Goal: Task Accomplishment & Management: Manage account settings

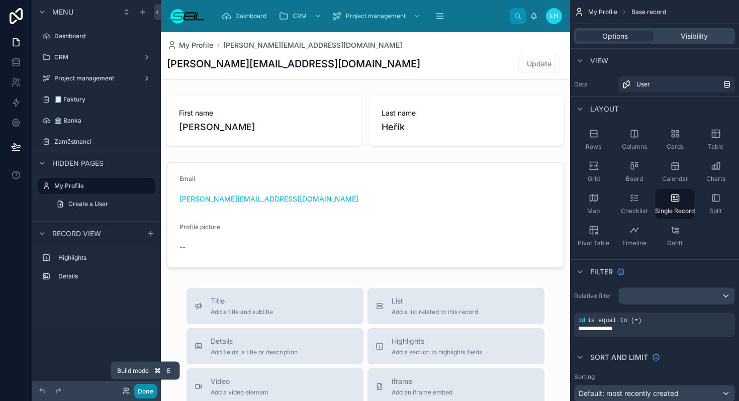
click at [142, 392] on button "Done" at bounding box center [145, 391] width 23 height 15
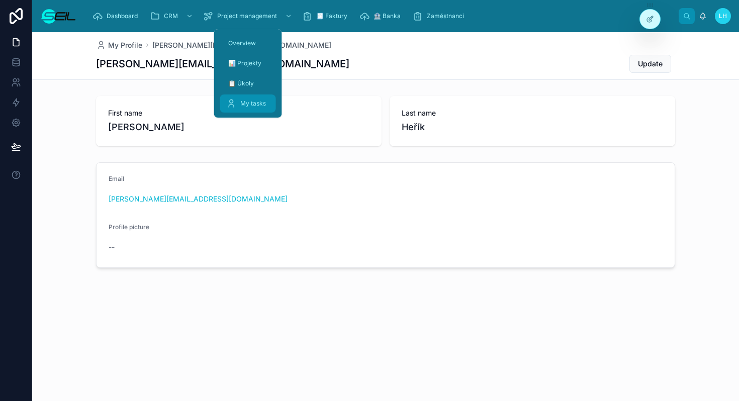
click at [245, 101] on span "My tasks" at bounding box center [253, 104] width 26 height 8
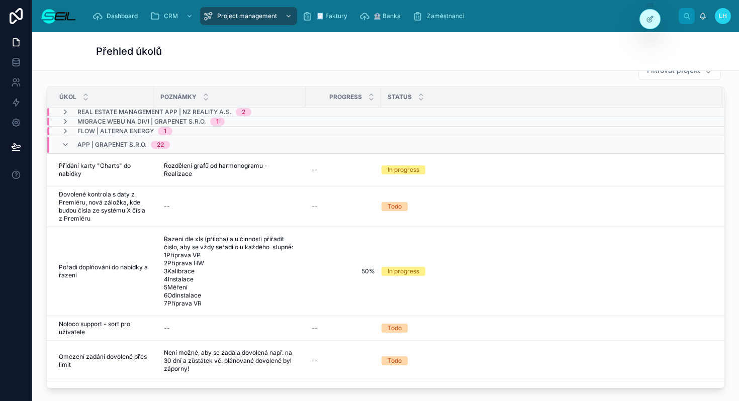
scroll to position [40, 0]
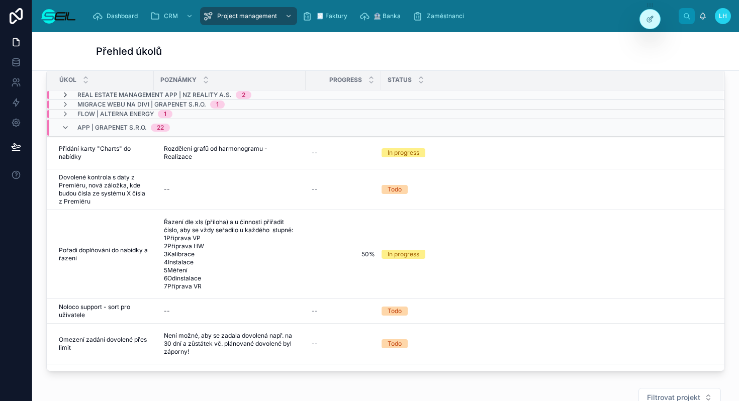
click at [67, 92] on icon at bounding box center [65, 95] width 8 height 8
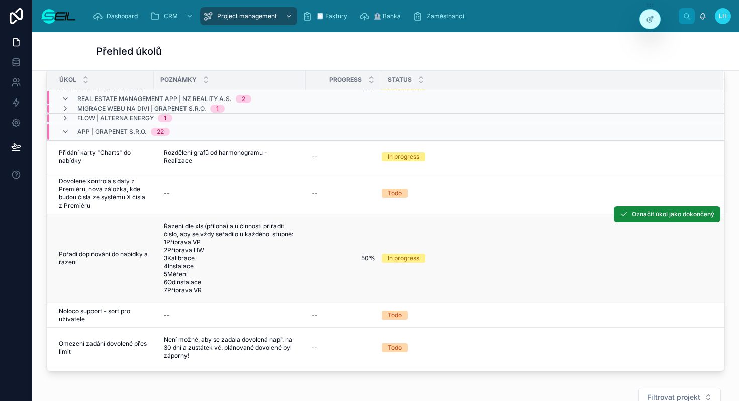
scroll to position [51, 0]
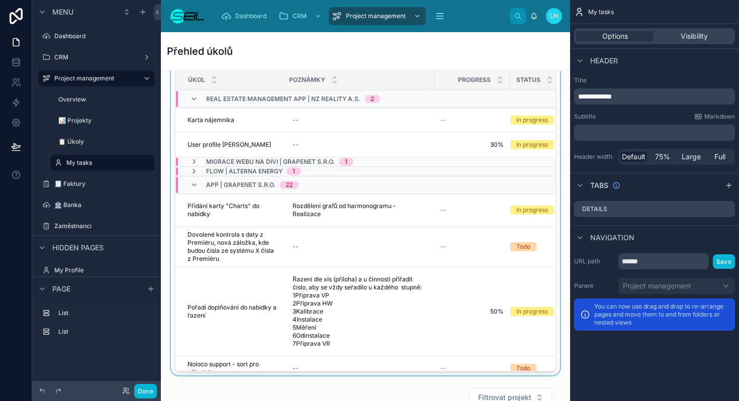
click at [372, 97] on div "2" at bounding box center [372, 99] width 4 height 8
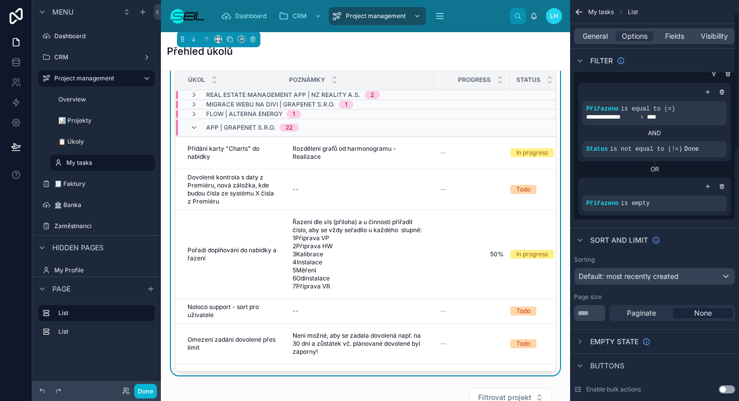
scroll to position [45, 0]
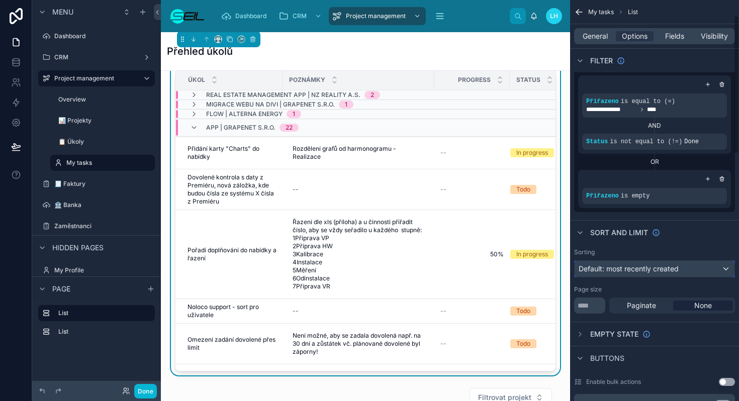
click at [656, 267] on span "Default: most recently created" at bounding box center [629, 268] width 100 height 9
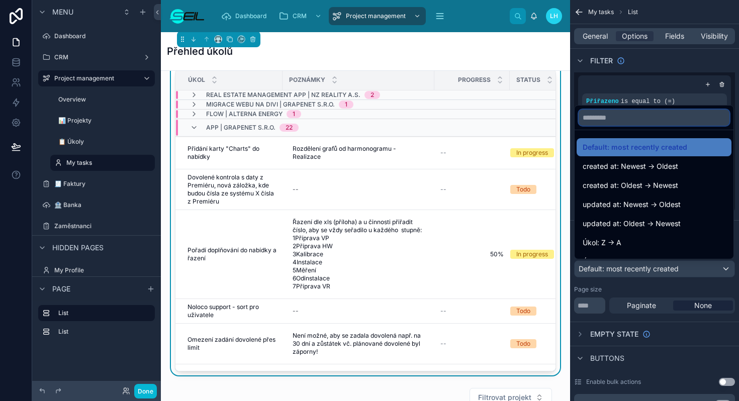
click at [620, 123] on input "text" at bounding box center [654, 118] width 151 height 16
type input "*"
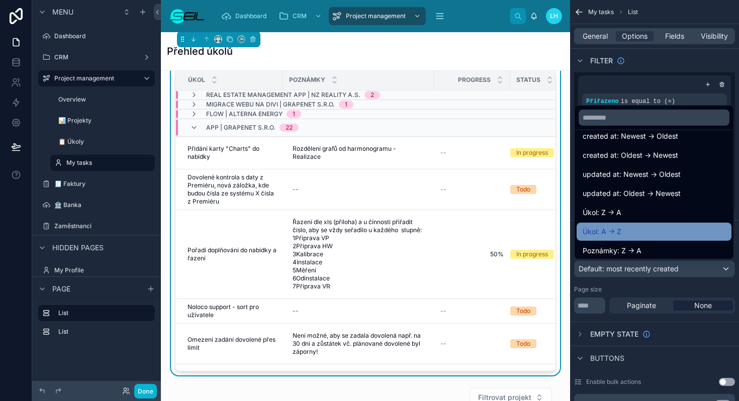
click at [647, 232] on div "Úkol: A -> Z" at bounding box center [654, 232] width 143 height 12
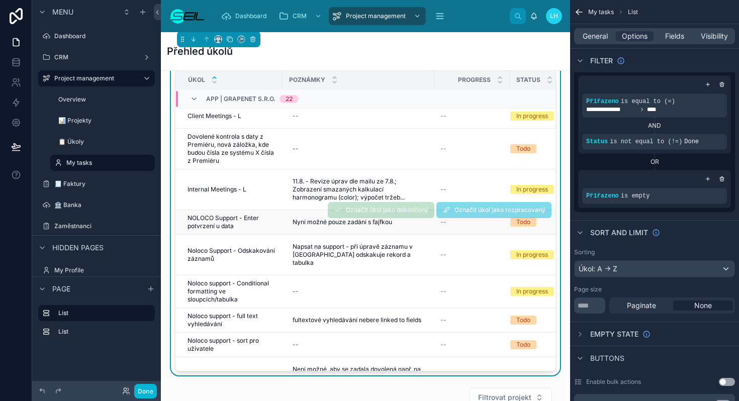
scroll to position [0, 0]
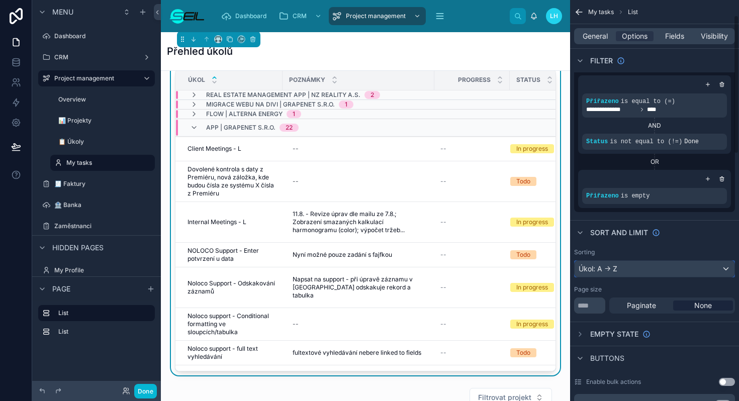
click at [630, 267] on div "Úkol: A -> Z" at bounding box center [655, 269] width 160 height 16
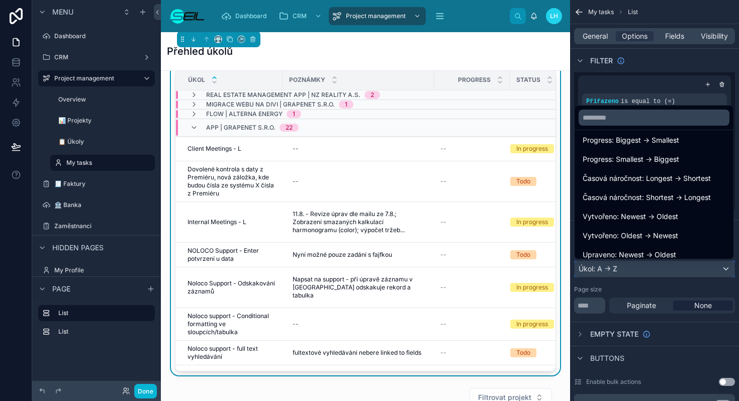
scroll to position [192, 0]
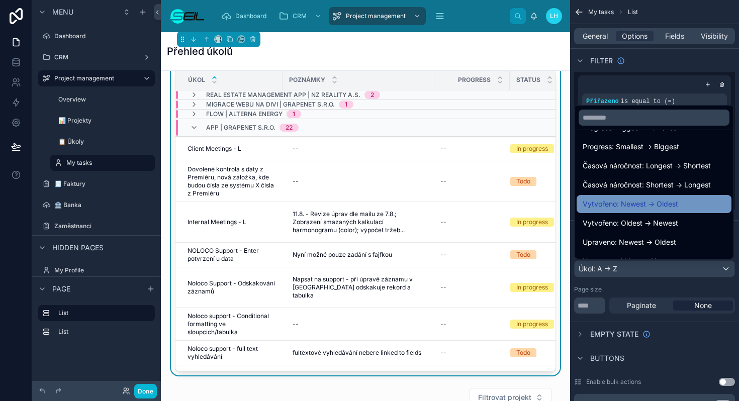
click at [638, 202] on span "Vytvořeno: Newest -> Oldest" at bounding box center [631, 204] width 96 height 12
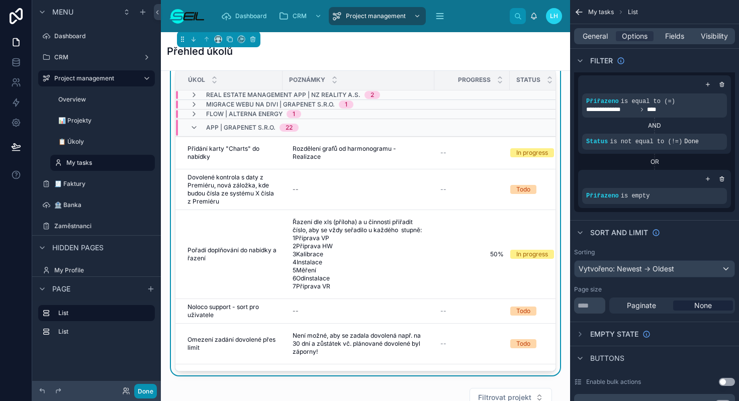
click at [147, 389] on button "Done" at bounding box center [145, 391] width 23 height 15
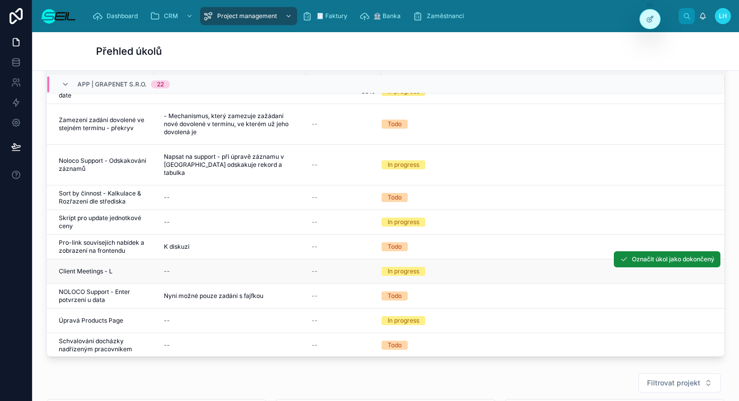
scroll to position [413, 0]
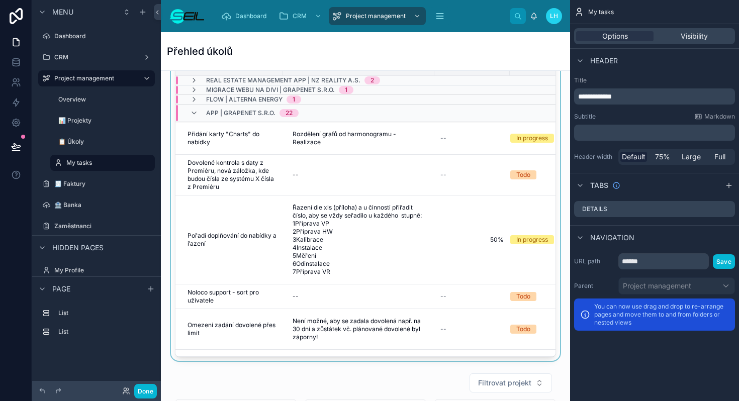
click at [556, 343] on div at bounding box center [365, 193] width 393 height 336
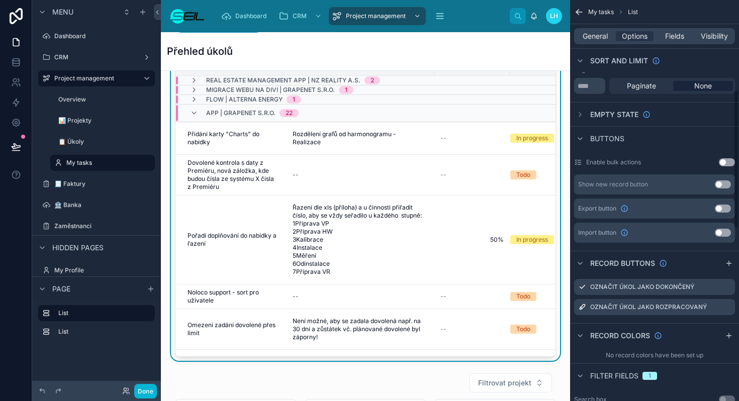
scroll to position [266, 0]
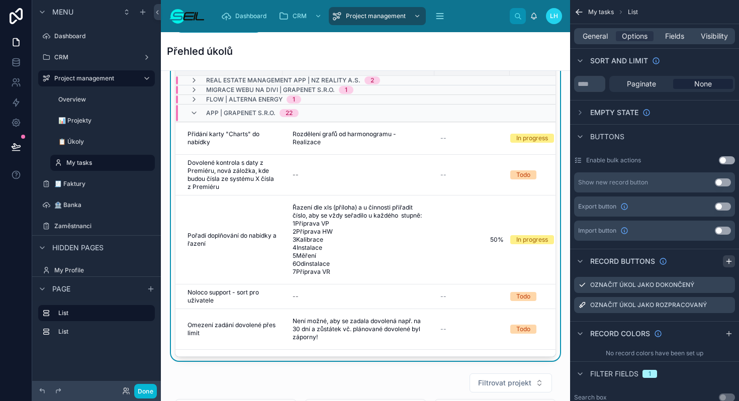
click at [730, 261] on icon "scrollable content" at bounding box center [729, 261] width 8 height 8
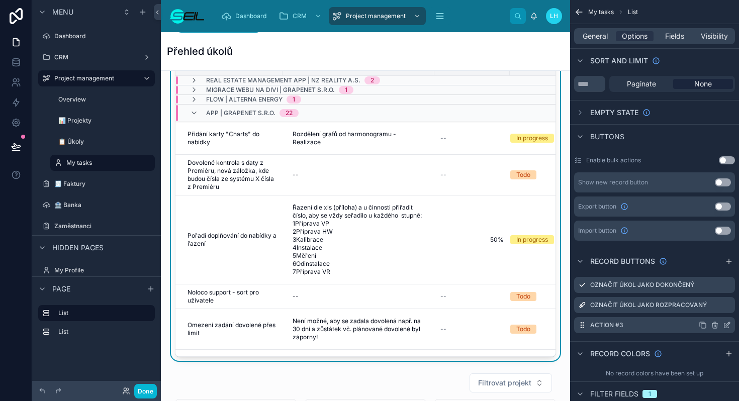
click at [723, 325] on icon "scrollable content" at bounding box center [727, 325] width 8 height 8
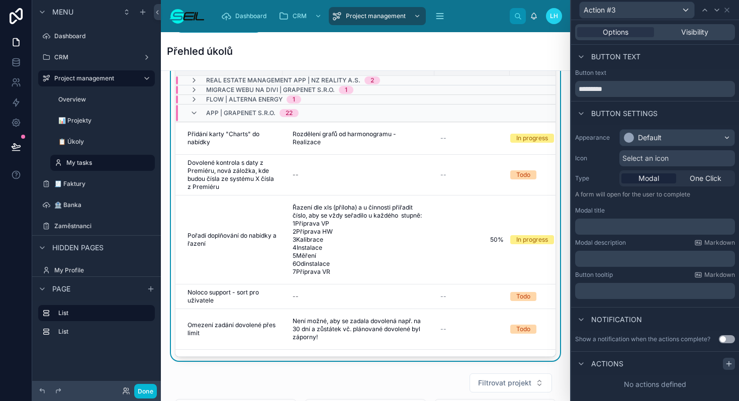
click at [726, 362] on icon at bounding box center [729, 364] width 8 height 8
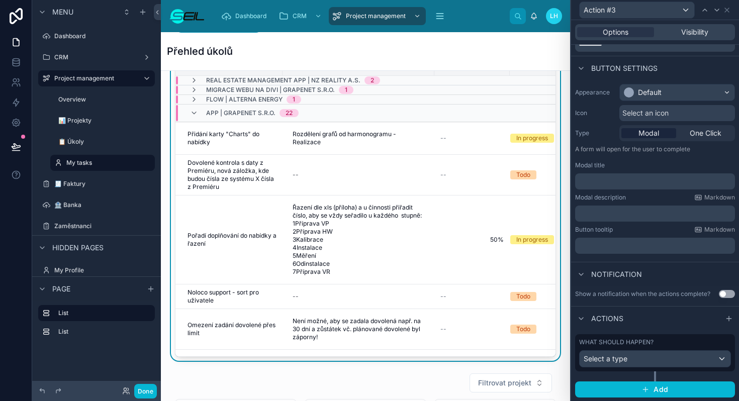
scroll to position [45, 0]
click at [646, 363] on div "Select a type" at bounding box center [655, 359] width 151 height 16
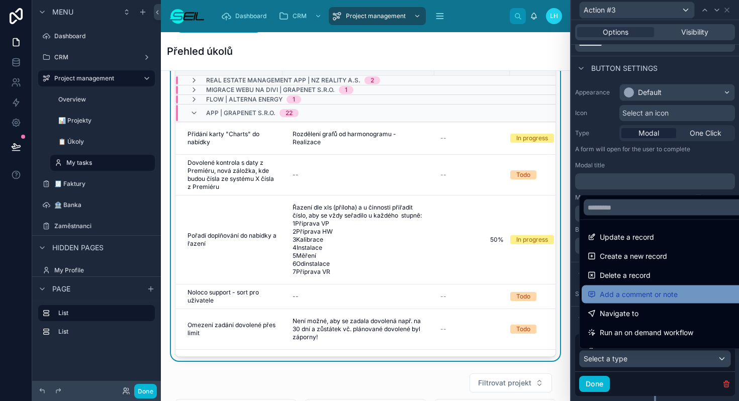
click at [652, 291] on span "Add a comment or note" at bounding box center [639, 295] width 78 height 12
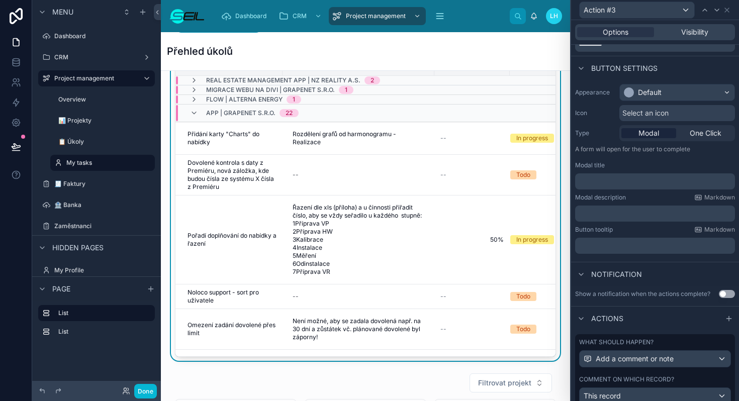
scroll to position [0, 0]
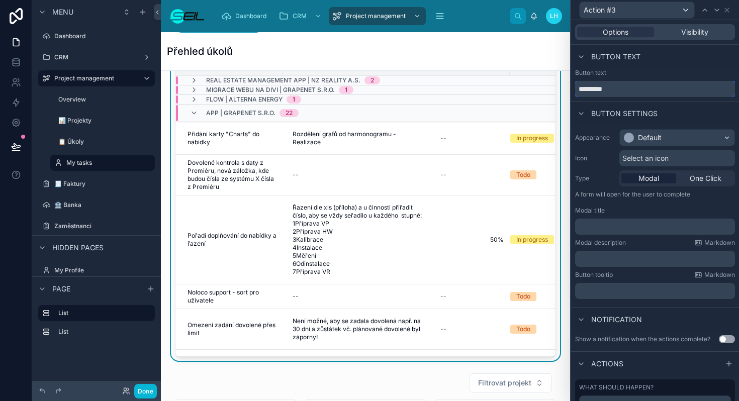
click at [617, 91] on input "*********" at bounding box center [655, 89] width 160 height 16
click at [650, 137] on div "Default" at bounding box center [650, 138] width 24 height 10
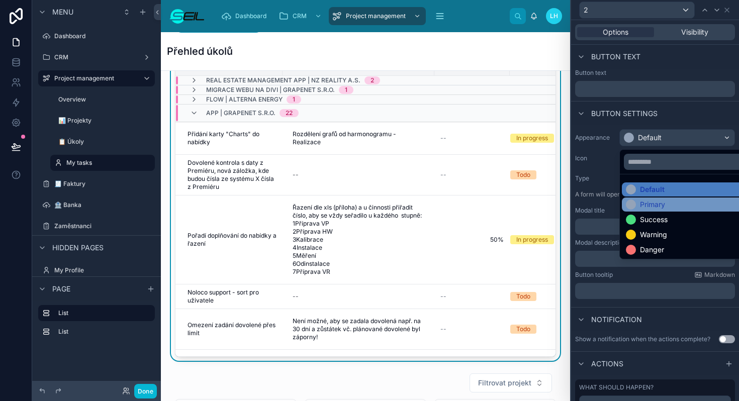
click at [655, 200] on div "Primary" at bounding box center [652, 205] width 25 height 10
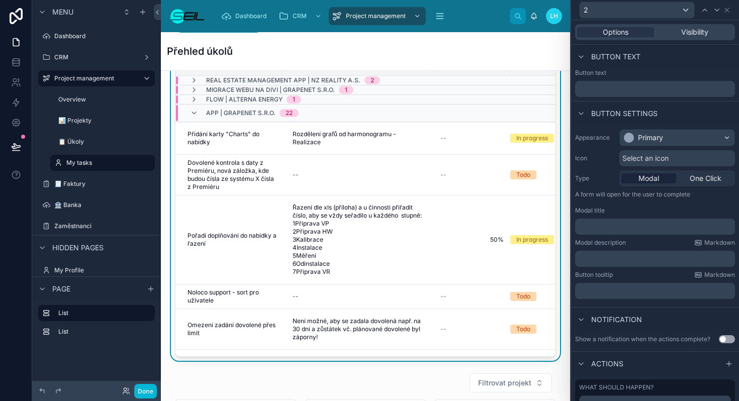
click at [671, 158] on div "Select an icon" at bounding box center [677, 158] width 116 height 16
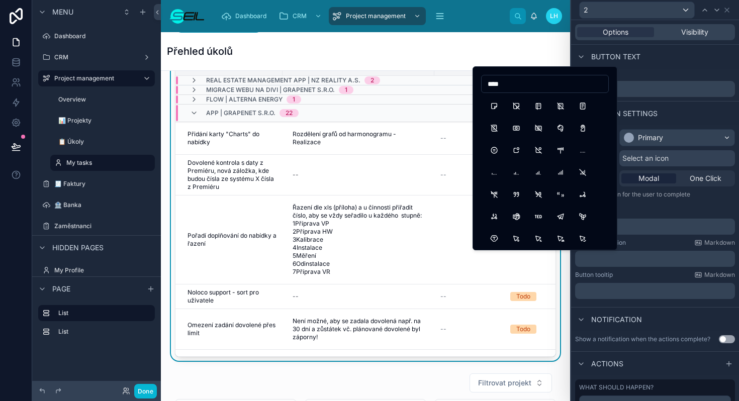
click at [512, 85] on input "****" at bounding box center [545, 84] width 127 height 14
type input "*****"
click at [495, 99] on button "Message" at bounding box center [494, 106] width 18 height 18
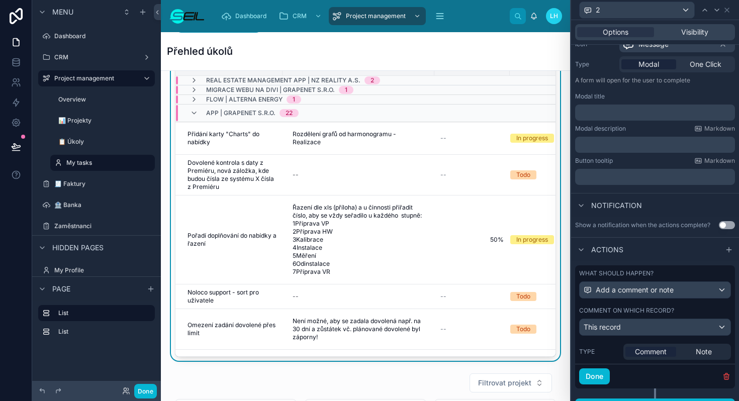
scroll to position [131, 0]
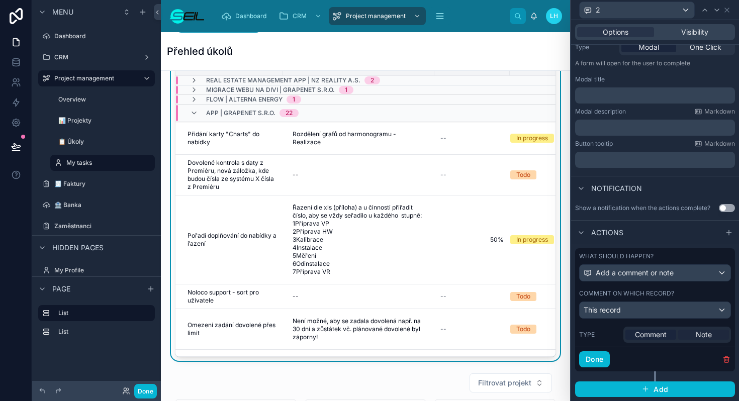
click at [707, 332] on span "Note" at bounding box center [704, 335] width 16 height 10
click at [657, 334] on span "Comment" at bounding box center [651, 335] width 32 height 10
click at [597, 355] on button "Done" at bounding box center [594, 359] width 31 height 16
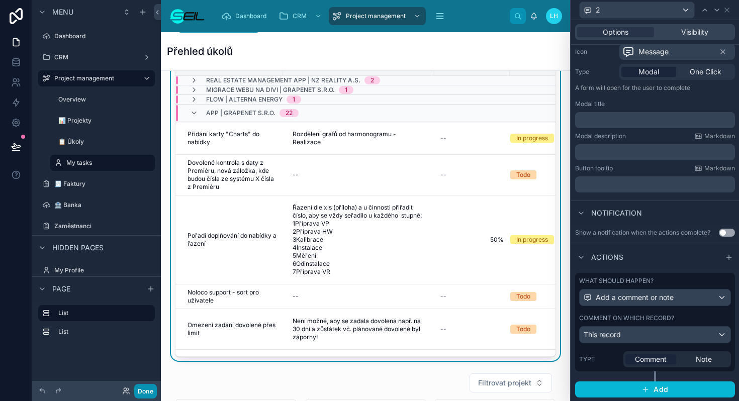
click at [140, 388] on button "Done" at bounding box center [145, 391] width 23 height 15
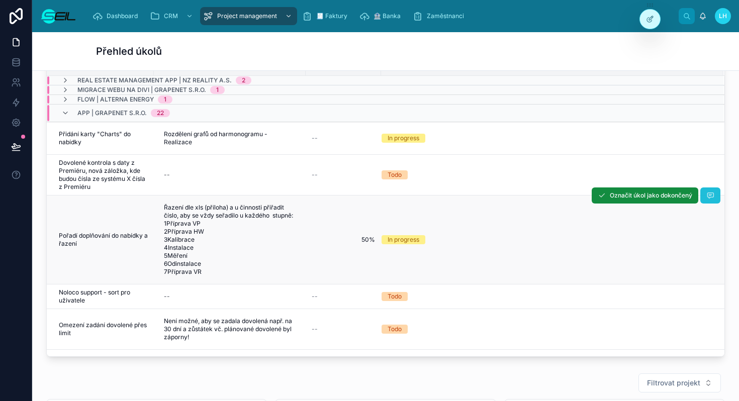
click at [710, 190] on button at bounding box center [710, 195] width 20 height 16
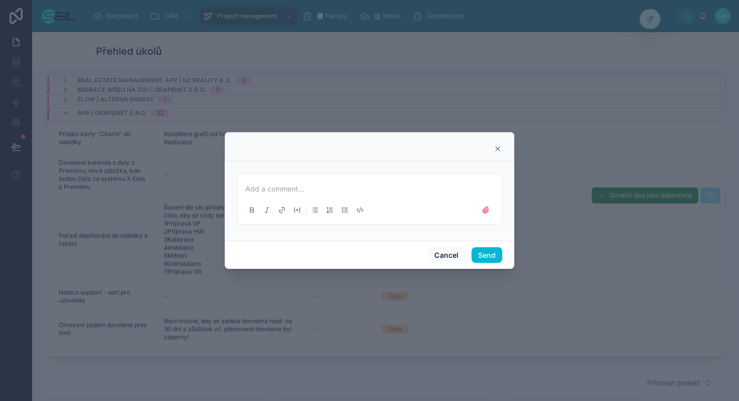
click at [433, 187] on p at bounding box center [371, 189] width 252 height 10
click at [494, 148] on icon at bounding box center [498, 149] width 8 height 8
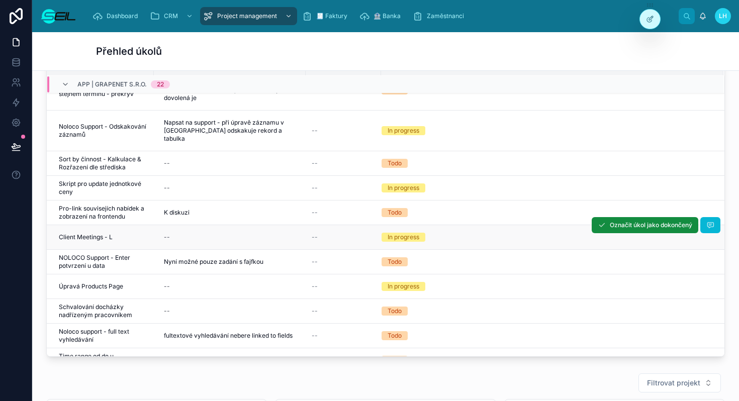
scroll to position [466, 0]
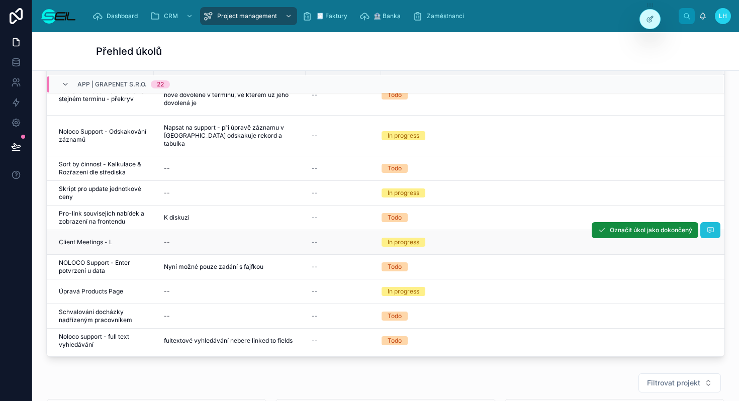
click at [711, 229] on icon at bounding box center [710, 230] width 8 height 8
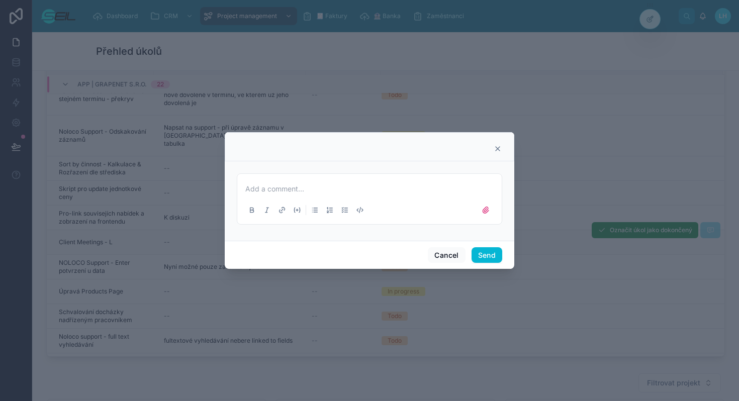
click at [417, 180] on div "Add a comment..." at bounding box center [369, 199] width 252 height 42
click at [377, 190] on p at bounding box center [371, 189] width 252 height 10
click at [488, 251] on button "Send" at bounding box center [486, 255] width 31 height 16
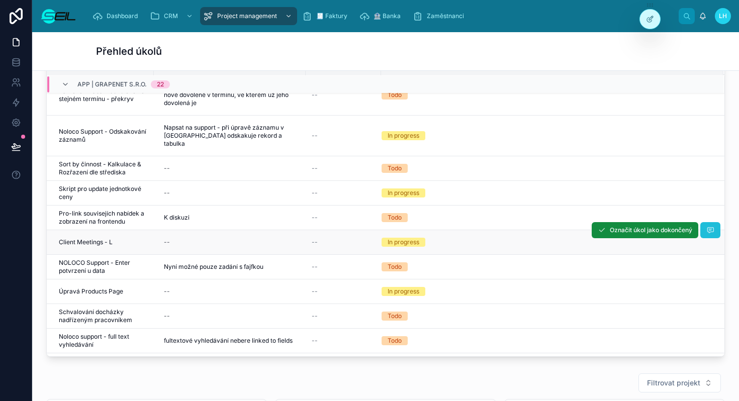
click at [706, 230] on icon at bounding box center [710, 230] width 8 height 8
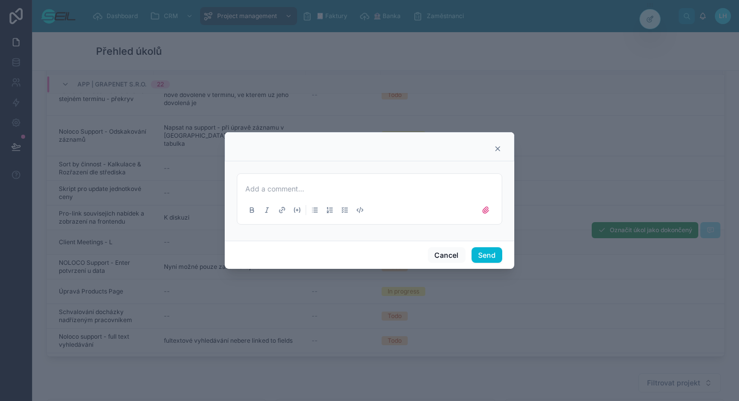
click at [500, 147] on icon at bounding box center [498, 149] width 8 height 8
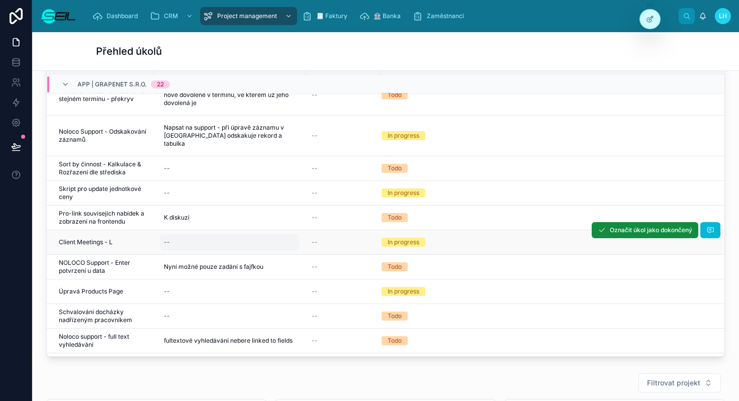
click at [263, 242] on div "--" at bounding box center [230, 242] width 140 height 16
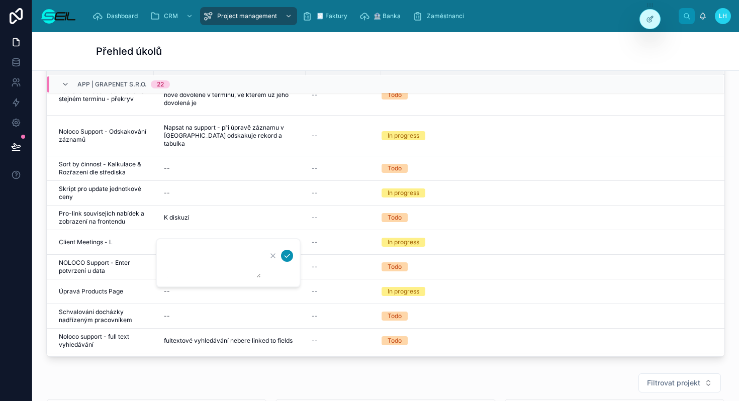
click at [286, 257] on icon "submit" at bounding box center [287, 256] width 5 height 4
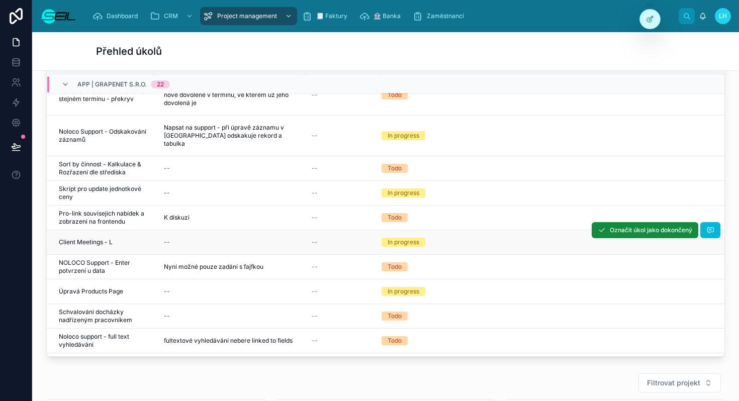
click at [341, 243] on div "--" at bounding box center [343, 242] width 63 height 8
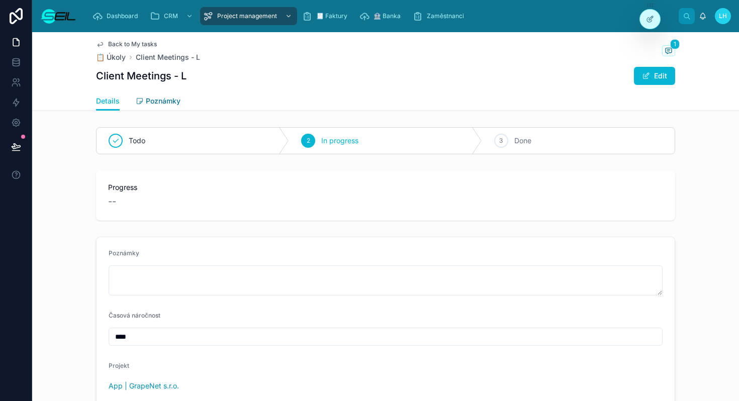
click at [163, 103] on span "Poznámky" at bounding box center [163, 101] width 35 height 10
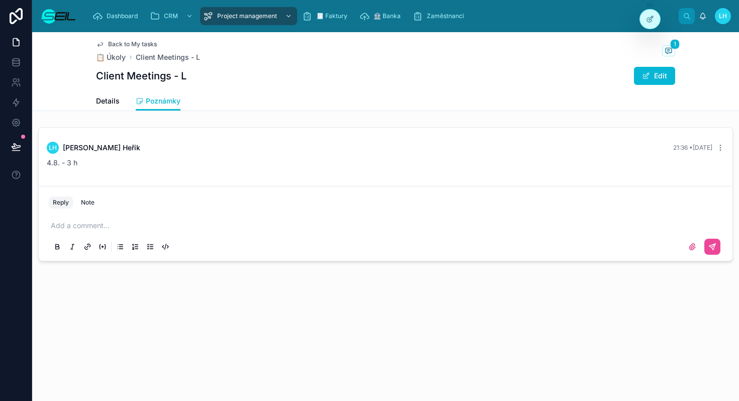
click at [119, 40] on span "Back to My tasks" at bounding box center [132, 44] width 49 height 8
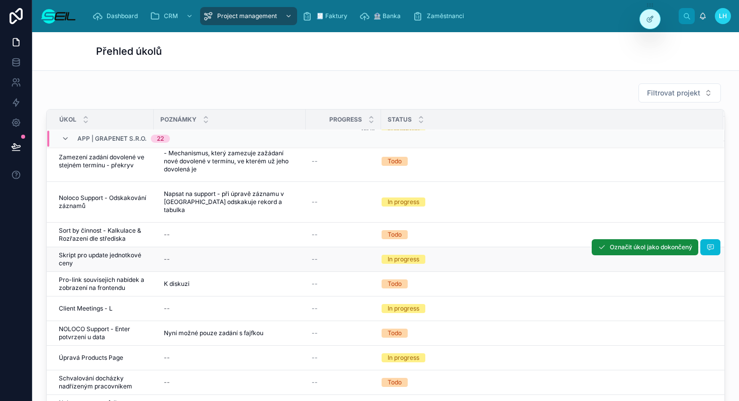
scroll to position [493, 0]
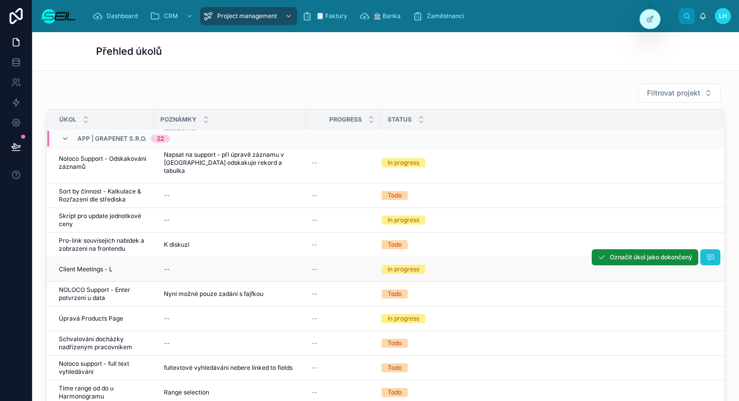
click at [715, 260] on button at bounding box center [710, 257] width 20 height 16
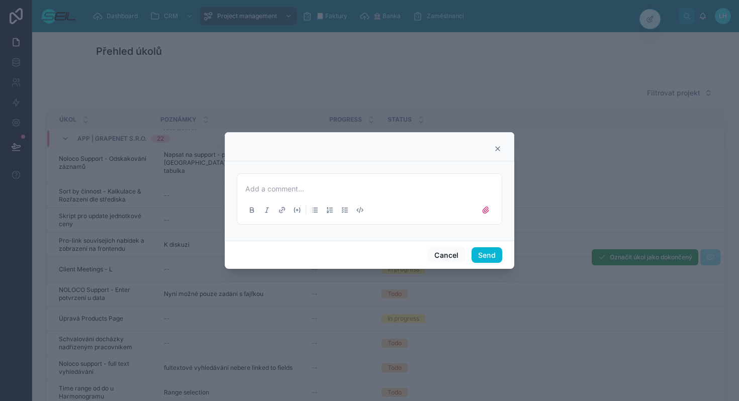
click at [495, 146] on icon at bounding box center [498, 149] width 8 height 8
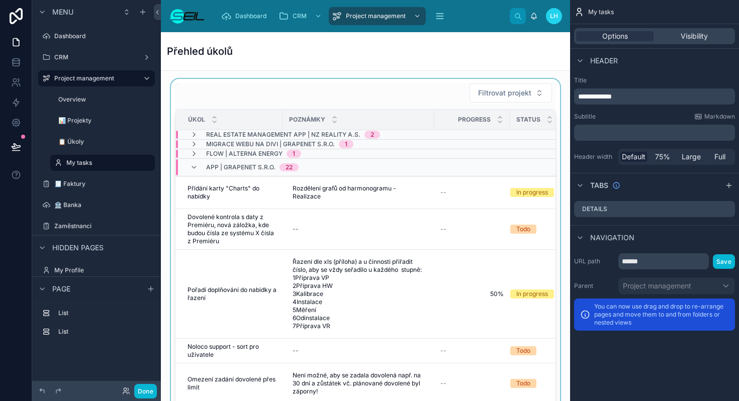
click at [405, 100] on div at bounding box center [365, 247] width 393 height 336
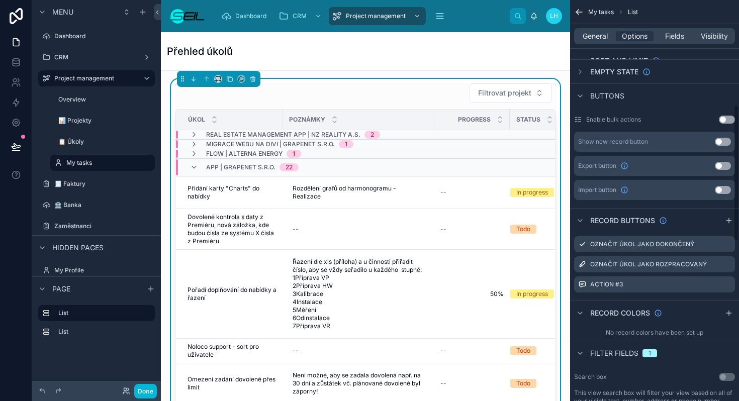
scroll to position [308, 0]
click at [732, 285] on div "Action #3" at bounding box center [654, 284] width 161 height 16
click at [729, 285] on icon "scrollable content" at bounding box center [727, 284] width 8 height 8
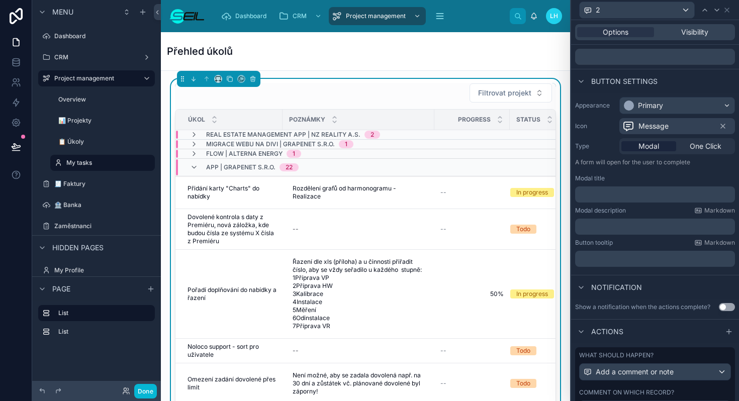
scroll to position [107, 0]
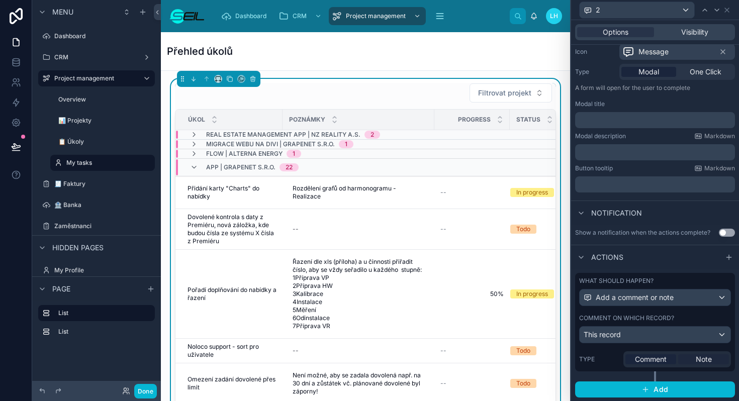
click at [697, 359] on span "Note" at bounding box center [704, 359] width 16 height 10
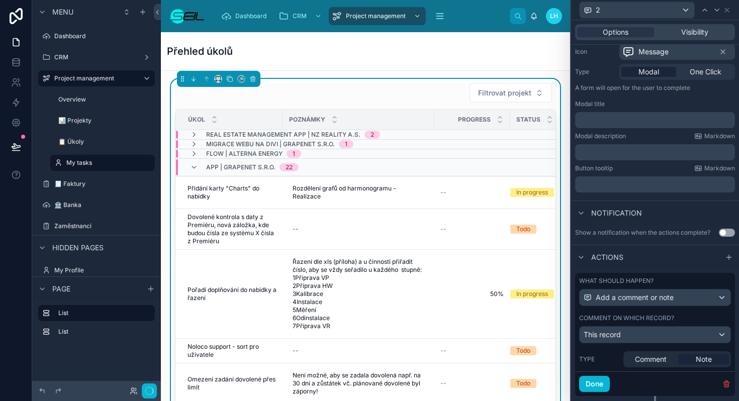
scroll to position [131, 0]
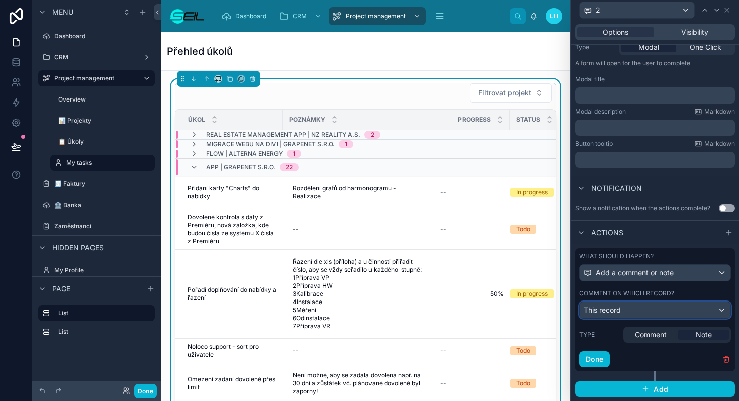
click at [613, 315] on div "This record" at bounding box center [655, 310] width 151 height 16
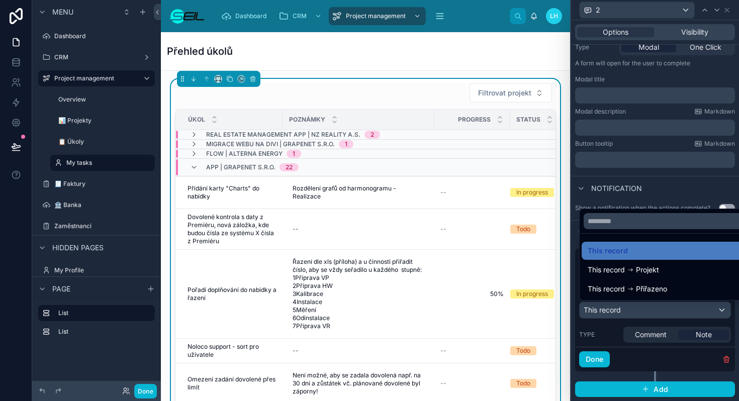
click at [612, 327] on div at bounding box center [655, 200] width 168 height 401
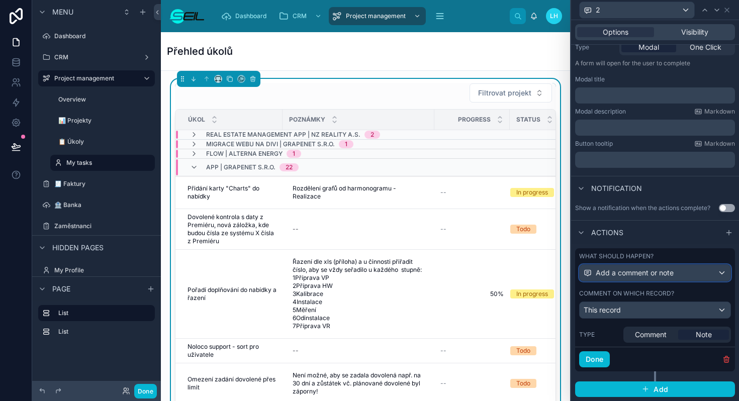
click at [704, 274] on div "Add a comment or note" at bounding box center [655, 273] width 151 height 16
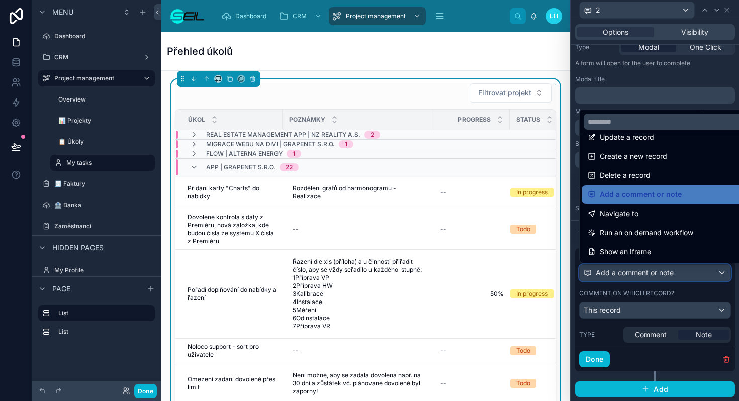
scroll to position [0, 0]
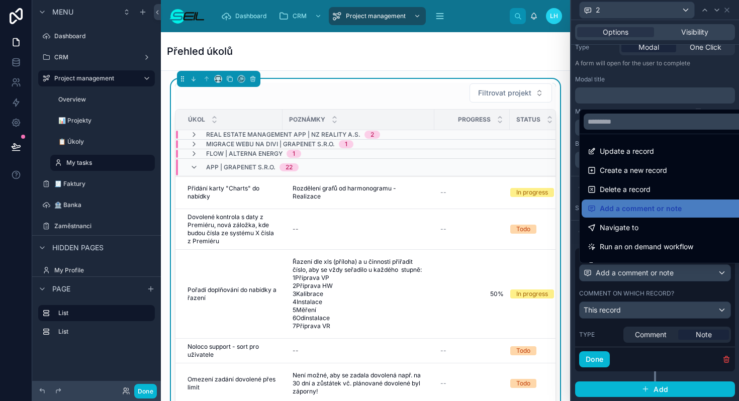
click at [578, 289] on div at bounding box center [655, 200] width 168 height 401
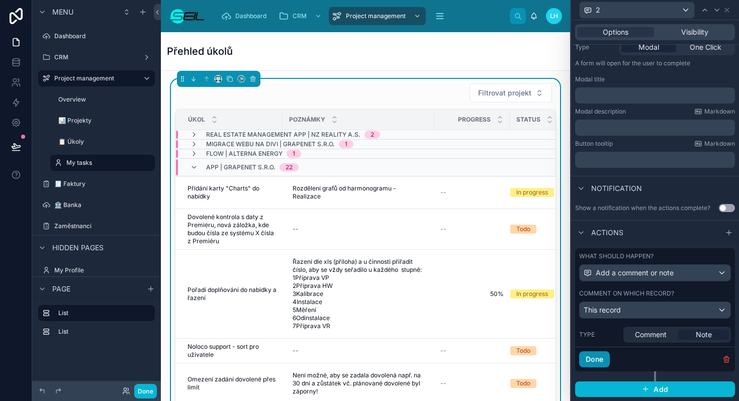
click at [591, 359] on button "Done" at bounding box center [594, 359] width 31 height 16
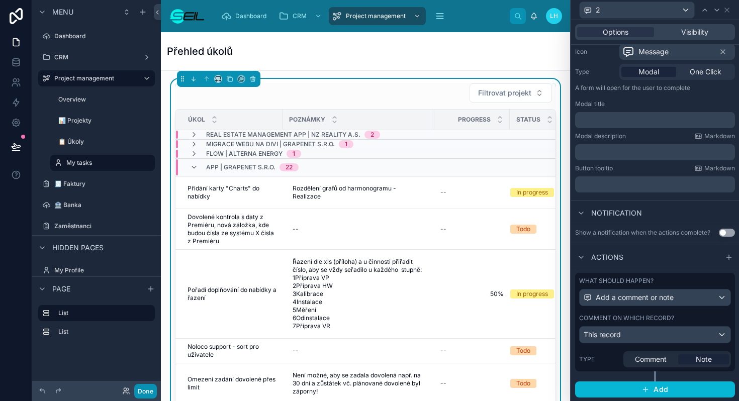
click at [147, 390] on button "Done" at bounding box center [145, 391] width 23 height 15
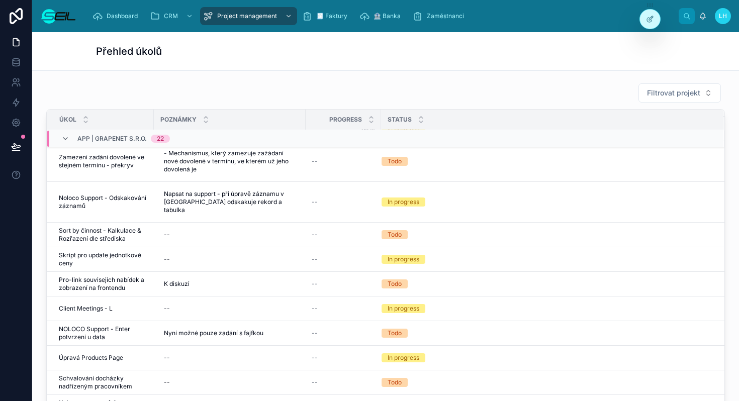
scroll to position [442, 0]
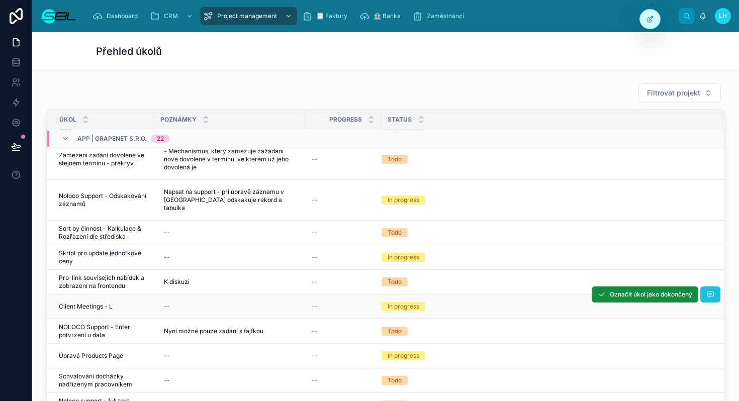
click at [705, 299] on button at bounding box center [710, 295] width 20 height 16
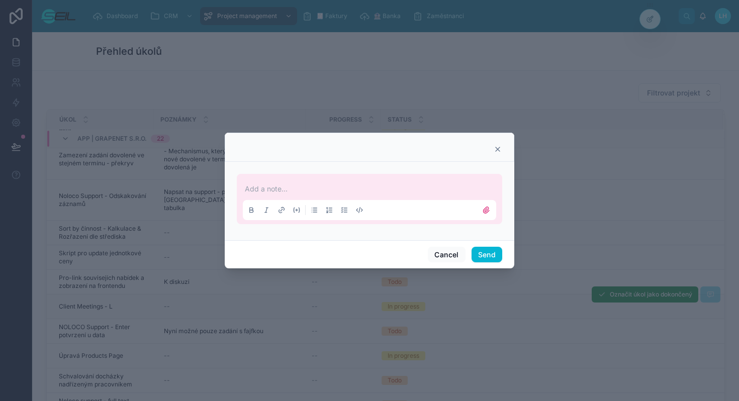
click at [408, 191] on p at bounding box center [371, 189] width 253 height 10
click at [501, 258] on button "Send" at bounding box center [486, 255] width 31 height 16
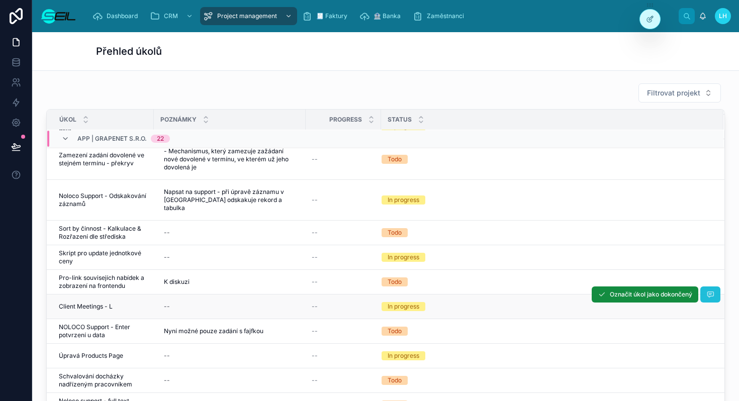
click at [712, 297] on icon at bounding box center [710, 295] width 8 height 8
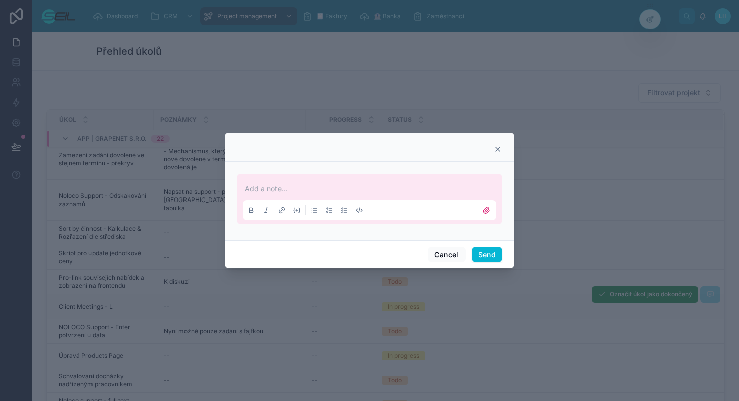
click at [498, 143] on div at bounding box center [370, 147] width 290 height 29
click at [498, 147] on icon at bounding box center [498, 149] width 8 height 8
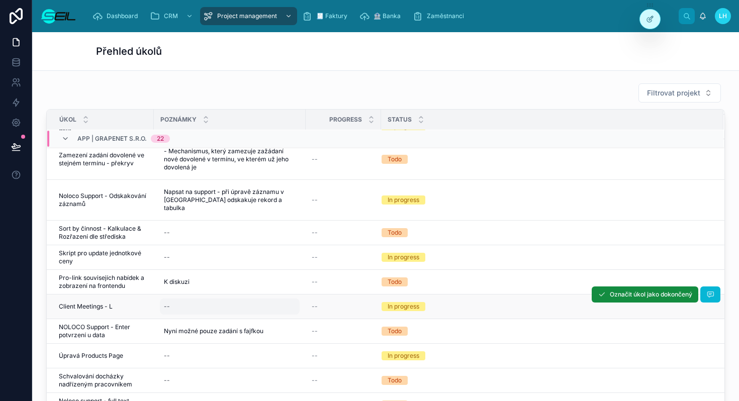
click at [199, 304] on div "--" at bounding box center [230, 307] width 140 height 16
click at [127, 309] on div "Client Meetings - L Client Meetings - L" at bounding box center [103, 307] width 89 height 8
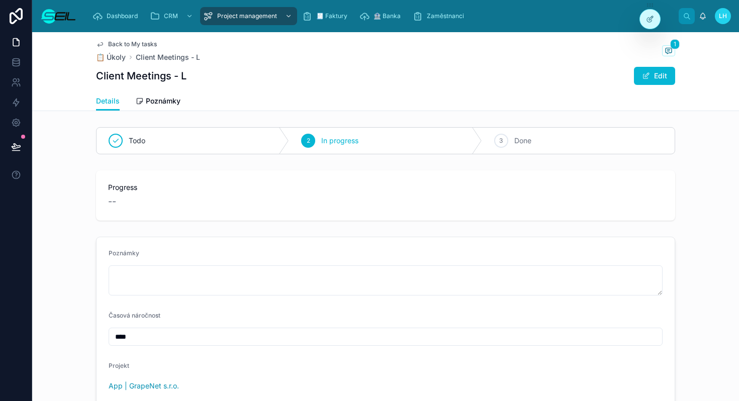
click at [185, 106] on div "Details Poznámky" at bounding box center [385, 100] width 579 height 19
click at [168, 104] on span "Poznámky" at bounding box center [163, 101] width 35 height 10
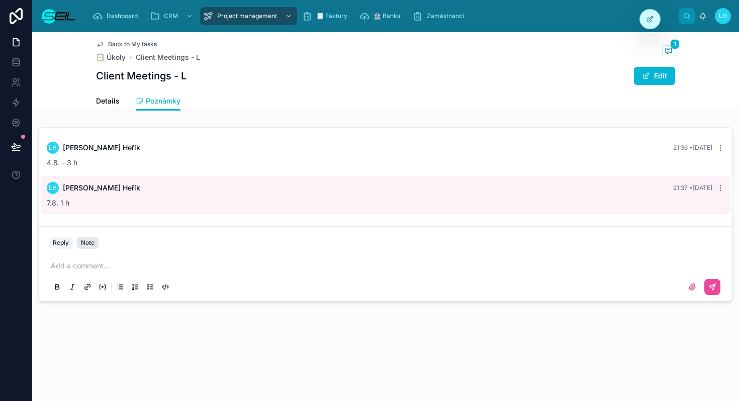
click at [86, 243] on div "Note" at bounding box center [88, 243] width 14 height 8
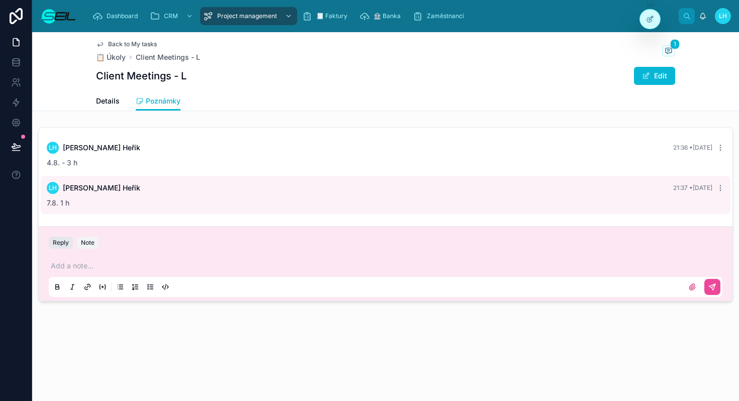
click at [53, 244] on button "Reply" at bounding box center [61, 243] width 24 height 12
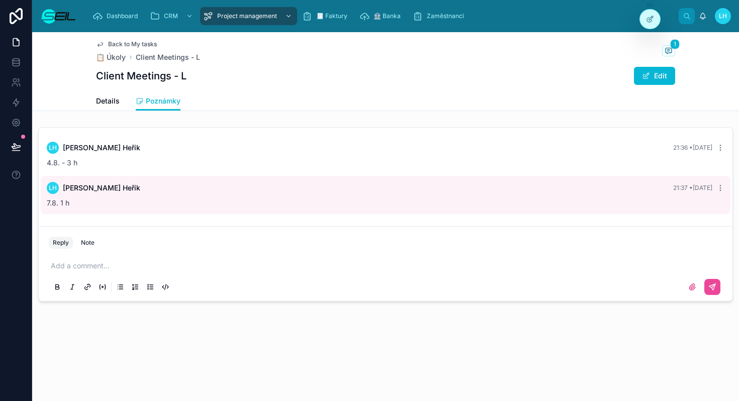
click at [140, 260] on div "Add a comment..." at bounding box center [386, 276] width 674 height 42
click at [128, 268] on p at bounding box center [388, 266] width 674 height 10
click at [707, 295] on button at bounding box center [712, 297] width 16 height 16
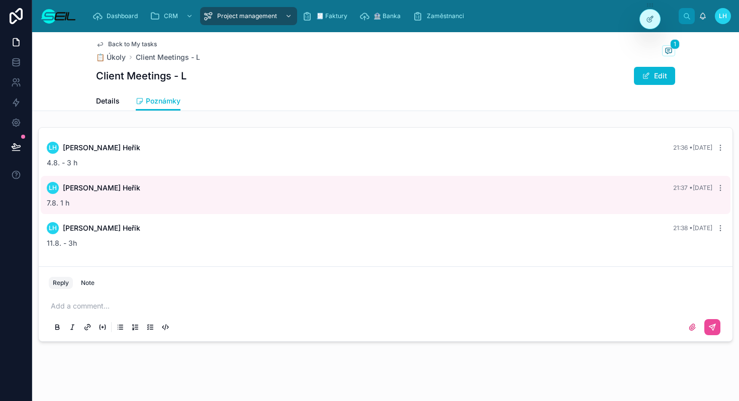
click at [123, 44] on span "Back to My tasks" at bounding box center [132, 44] width 49 height 8
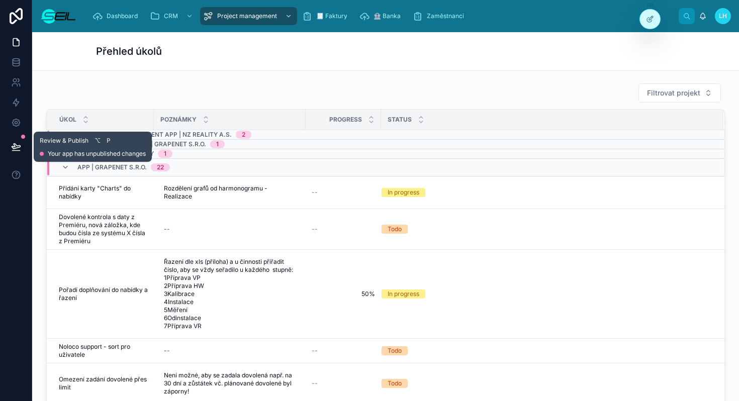
click at [17, 147] on icon at bounding box center [16, 146] width 9 height 5
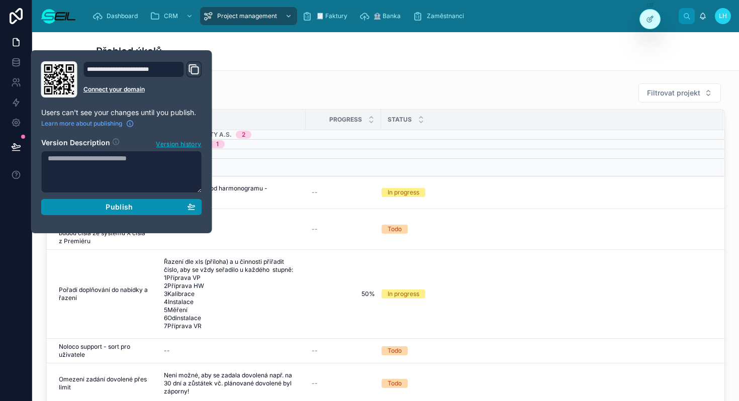
click at [102, 210] on div "Publish" at bounding box center [122, 207] width 148 height 9
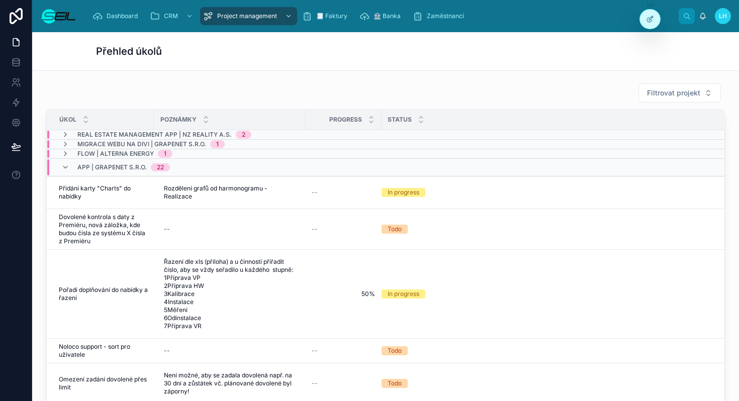
click at [357, 94] on div "Filtrovat projekt" at bounding box center [385, 93] width 679 height 20
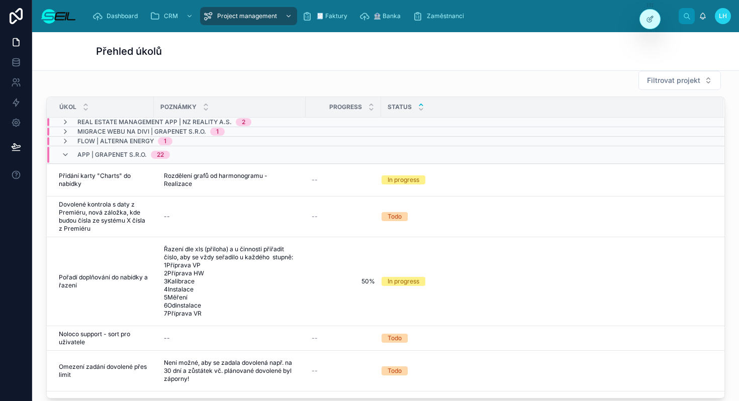
click at [422, 105] on icon at bounding box center [421, 105] width 4 height 2
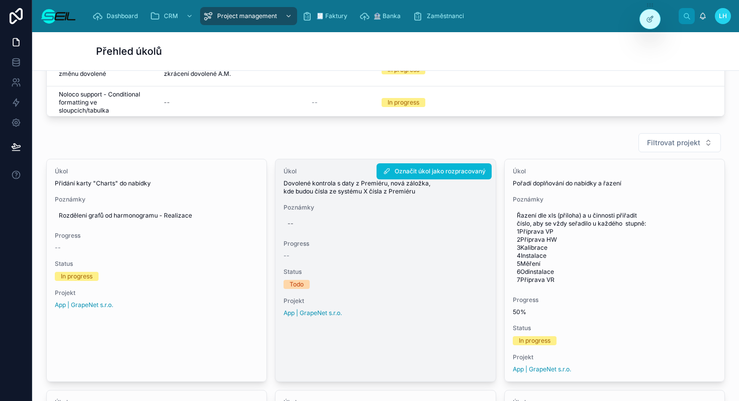
scroll to position [303, 0]
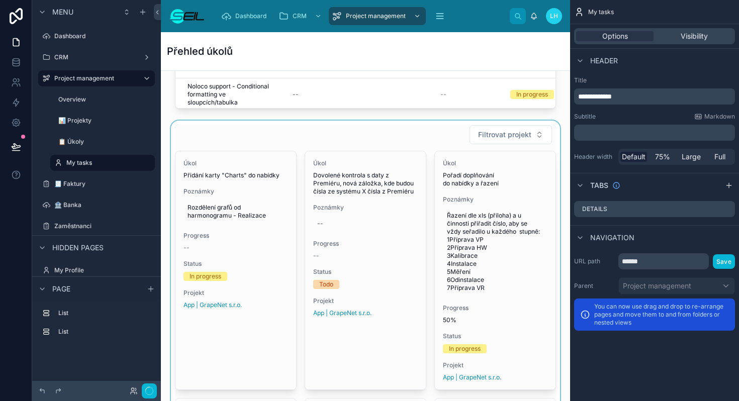
drag, startPoint x: 247, startPoint y: 161, endPoint x: 249, endPoint y: 147, distance: 14.7
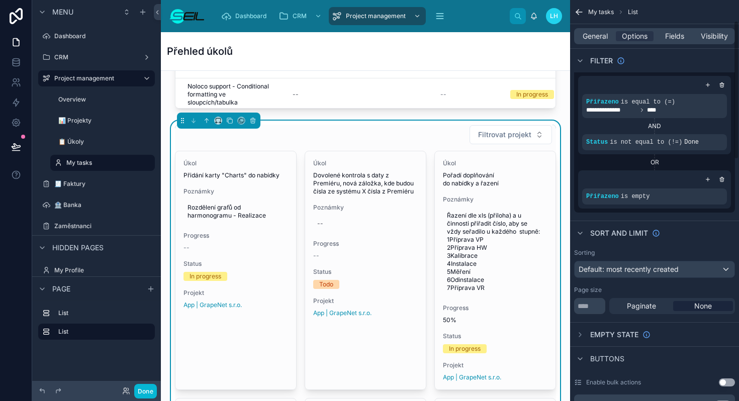
scroll to position [62, 0]
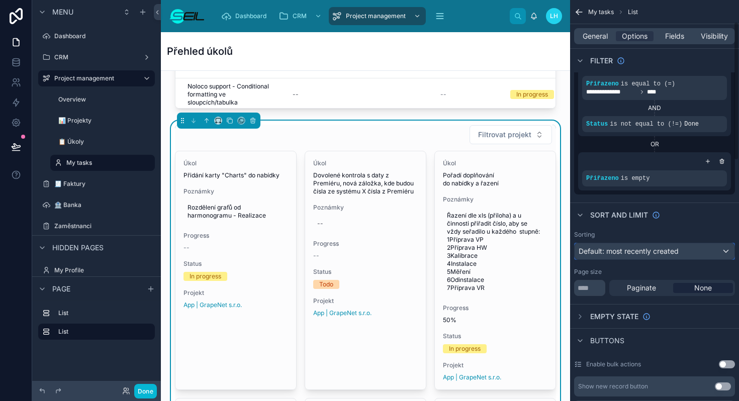
click at [616, 254] on span "Default: most recently created" at bounding box center [629, 251] width 100 height 9
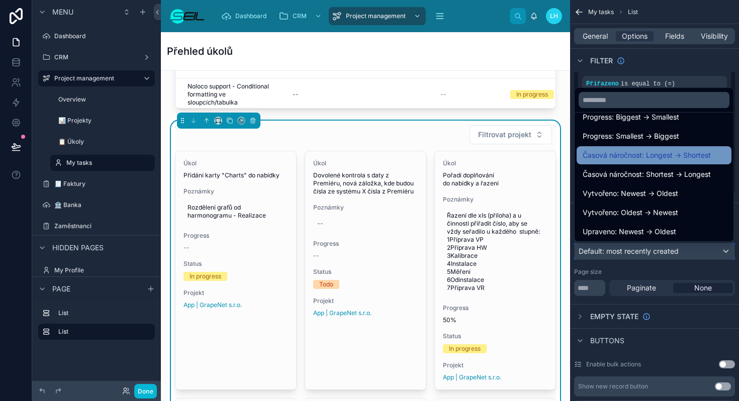
scroll to position [205, 0]
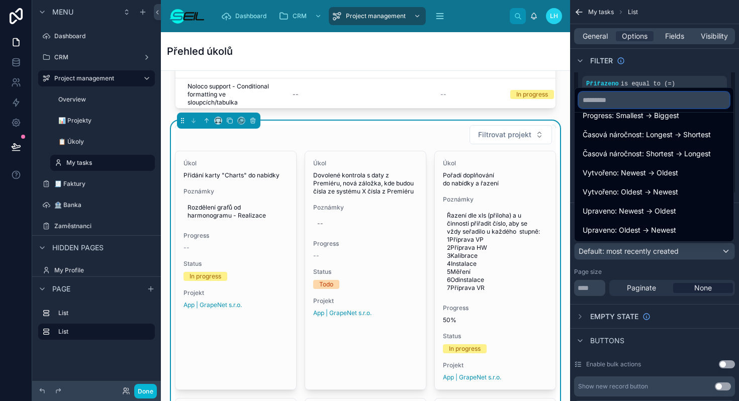
click at [632, 100] on input "text" at bounding box center [654, 100] width 151 height 16
type input "***"
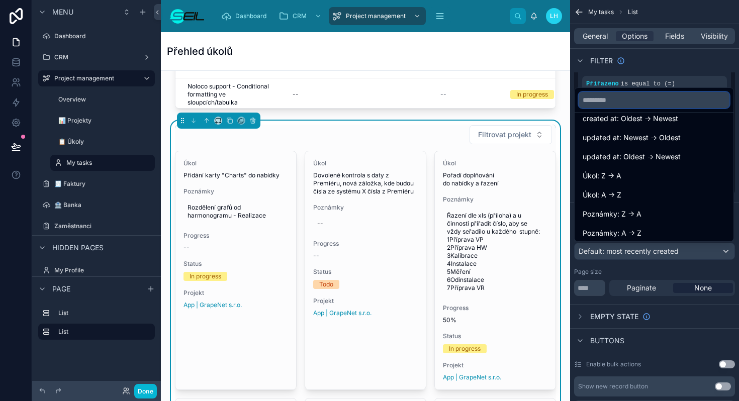
scroll to position [47, 0]
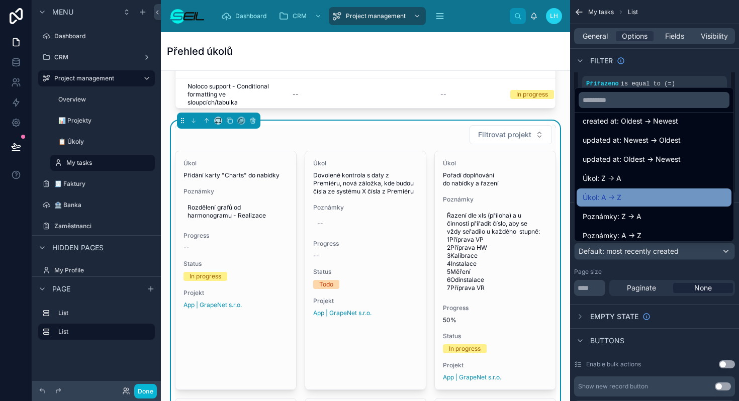
click at [624, 191] on div "Úkol: A -> Z" at bounding box center [654, 197] width 155 height 18
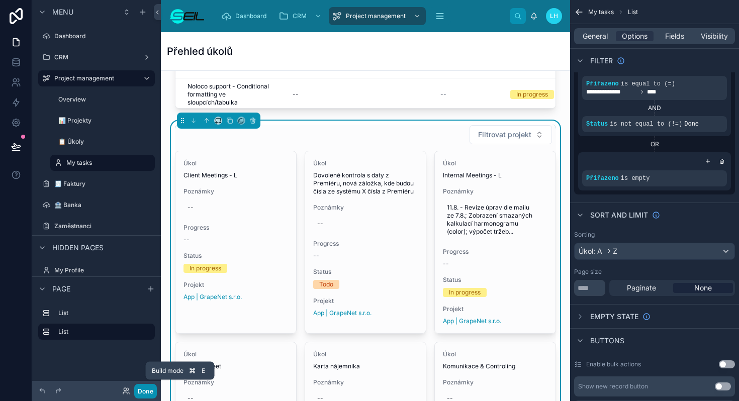
click at [151, 388] on button "Done" at bounding box center [145, 391] width 23 height 15
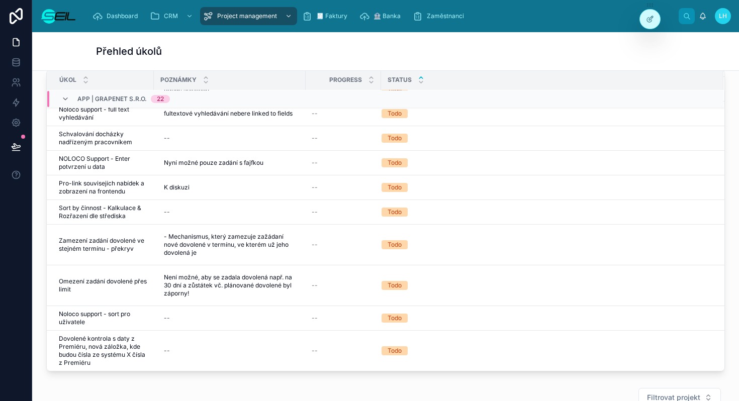
scroll to position [41, 0]
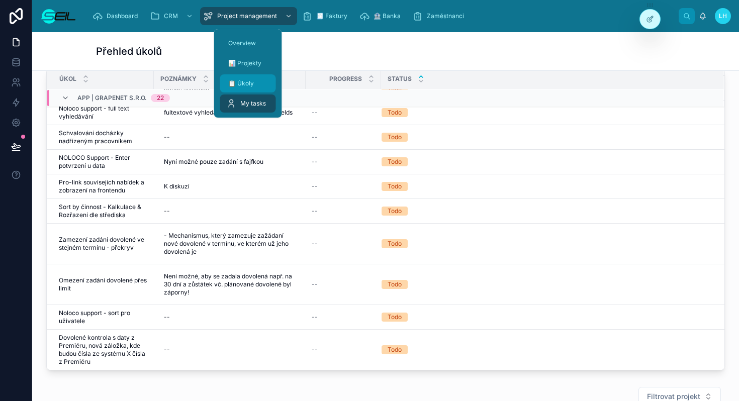
click at [238, 84] on span "📋 Úkoly" at bounding box center [241, 83] width 26 height 8
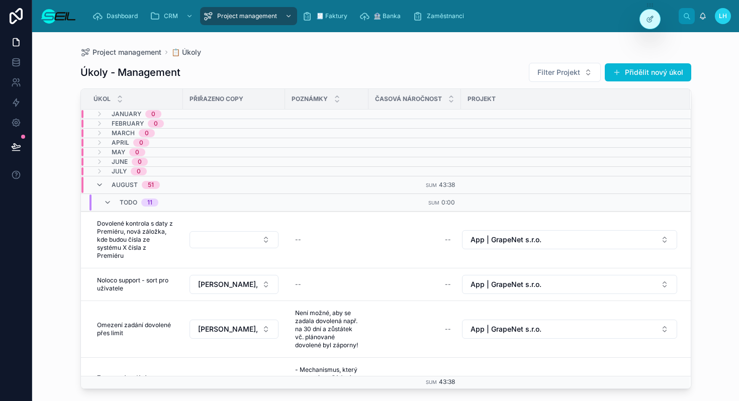
click at [389, 62] on div "Úkoly - Management Filter Projekt Přidělit nový úkol Úkol Přiřazeno copy Poznám…" at bounding box center [385, 222] width 611 height 333
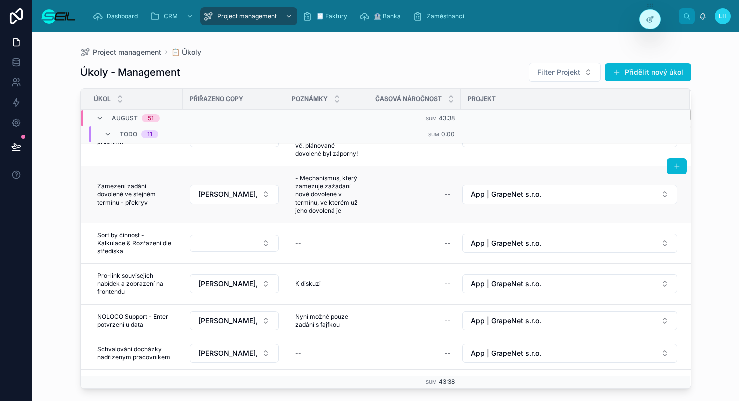
scroll to position [195, 0]
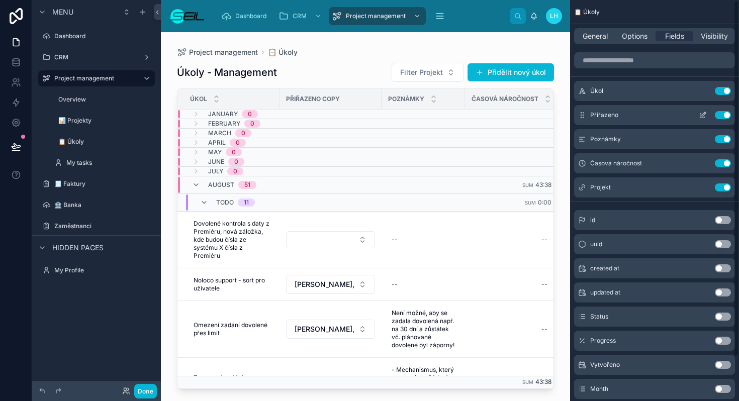
click at [704, 117] on icon "scrollable content" at bounding box center [702, 116] width 5 height 5
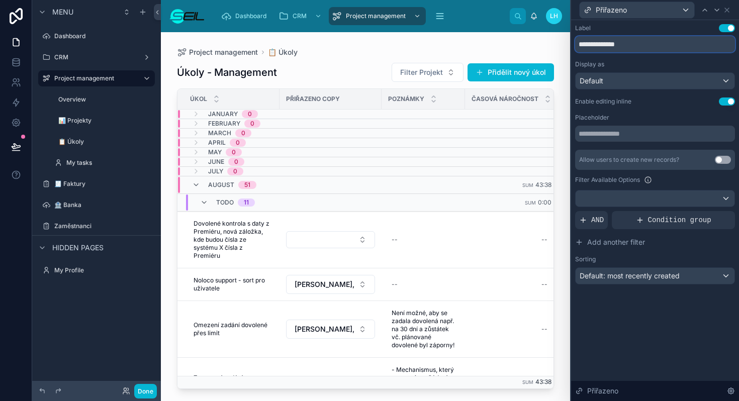
click at [620, 45] on input "**********" at bounding box center [655, 44] width 160 height 16
type input "*********"
click at [731, 10] on div "Přiřazeno" at bounding box center [655, 10] width 160 height 20
click at [149, 392] on button "Done" at bounding box center [145, 391] width 23 height 15
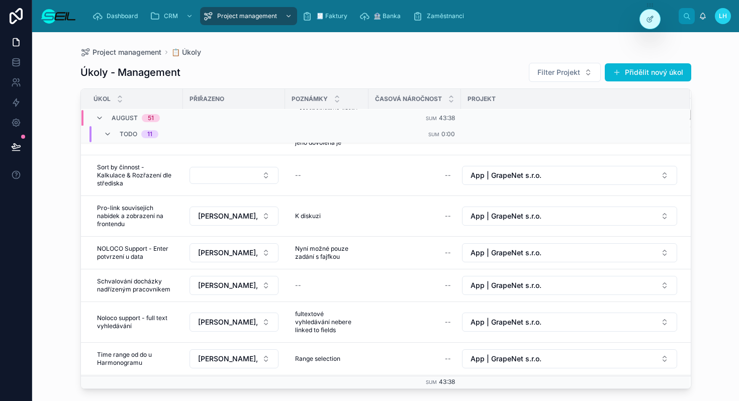
scroll to position [0, 0]
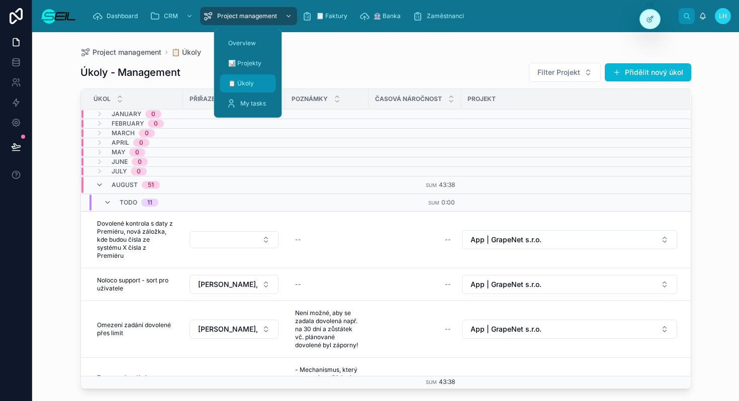
click at [241, 80] on span "📋 Úkoly" at bounding box center [241, 83] width 26 height 8
click at [250, 108] on div "My tasks" at bounding box center [248, 104] width 44 height 16
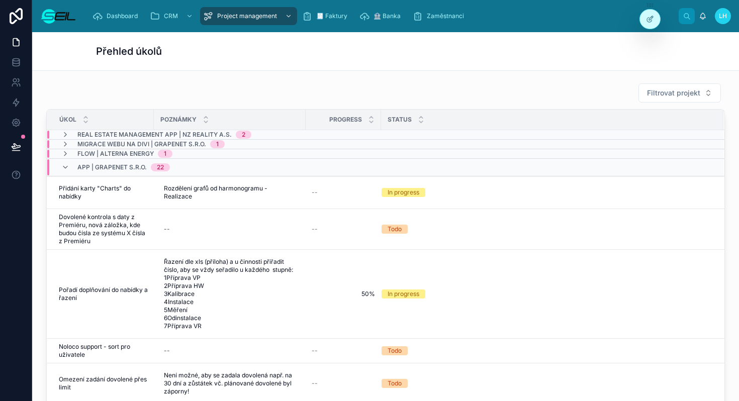
click at [348, 88] on div "Filtrovat projekt" at bounding box center [385, 93] width 679 height 20
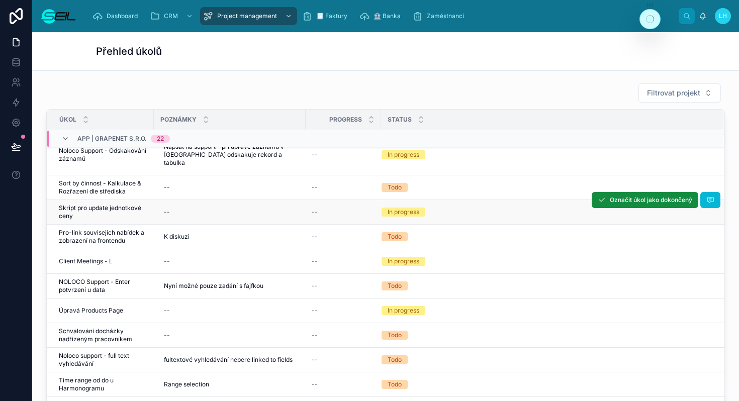
scroll to position [502, 0]
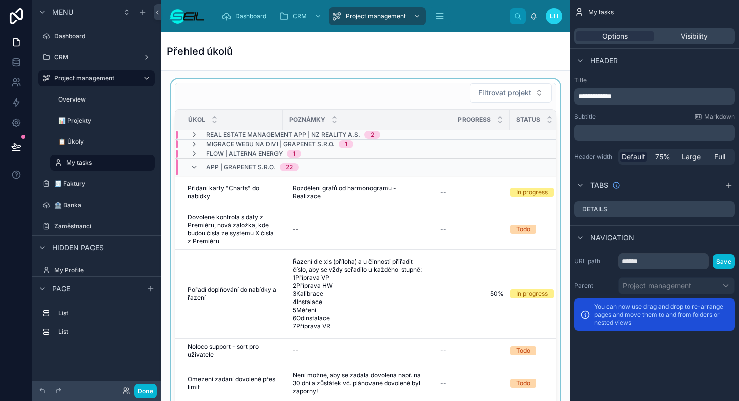
click at [371, 95] on div at bounding box center [365, 247] width 393 height 336
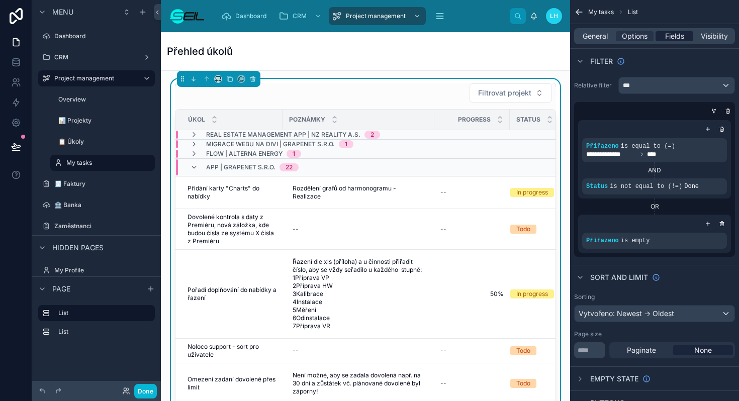
click at [680, 38] on span "Fields" at bounding box center [674, 36] width 19 height 10
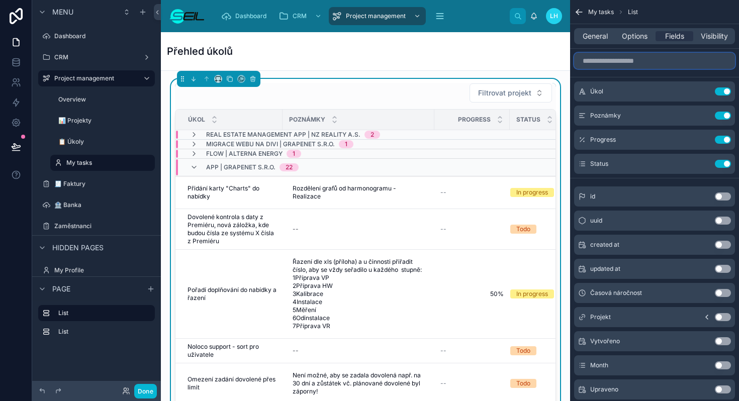
click at [637, 67] on input "scrollable content" at bounding box center [654, 61] width 161 height 16
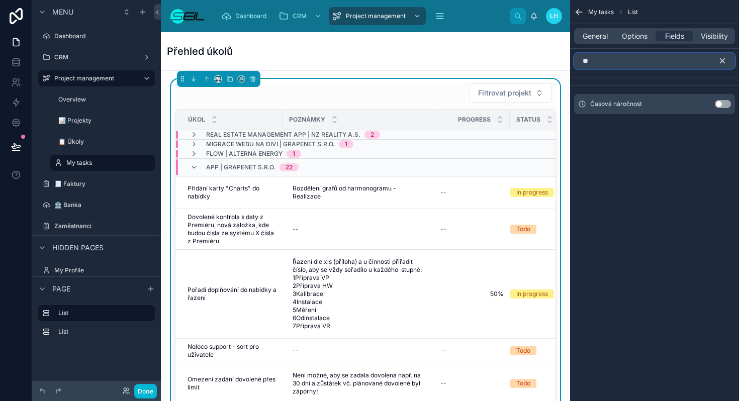
type input "**"
click at [727, 106] on button "Use setting" at bounding box center [723, 104] width 16 height 8
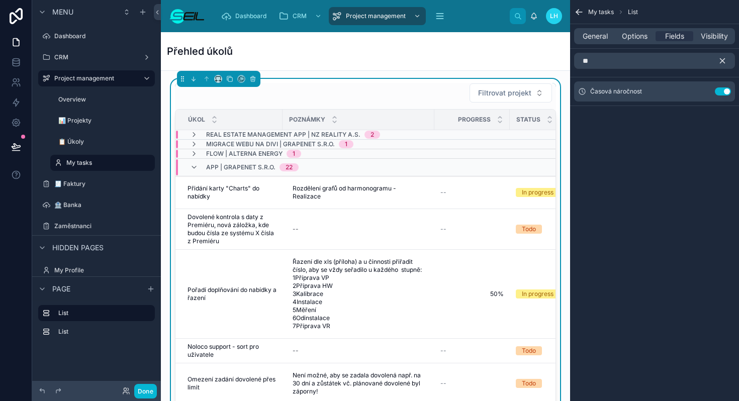
click at [724, 67] on button "scrollable content" at bounding box center [726, 61] width 17 height 16
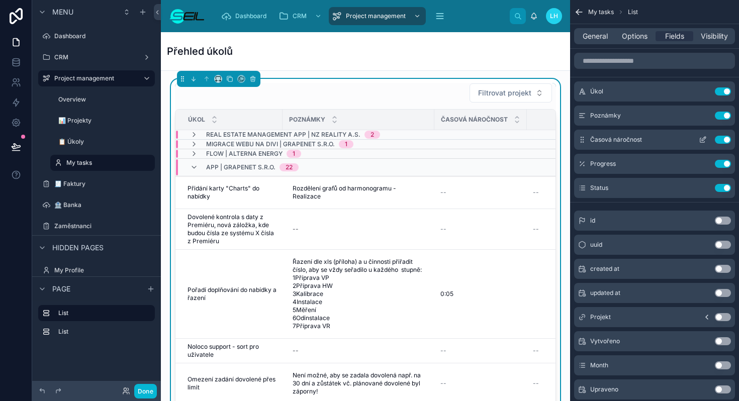
click at [701, 141] on icon "scrollable content" at bounding box center [703, 140] width 8 height 8
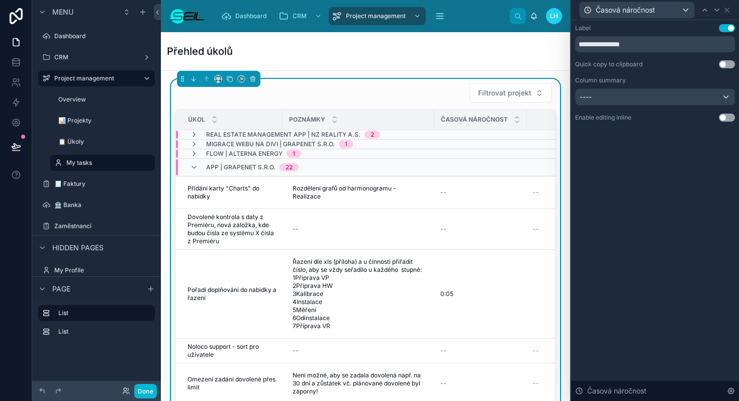
click at [727, 119] on button "Use setting" at bounding box center [727, 118] width 16 height 8
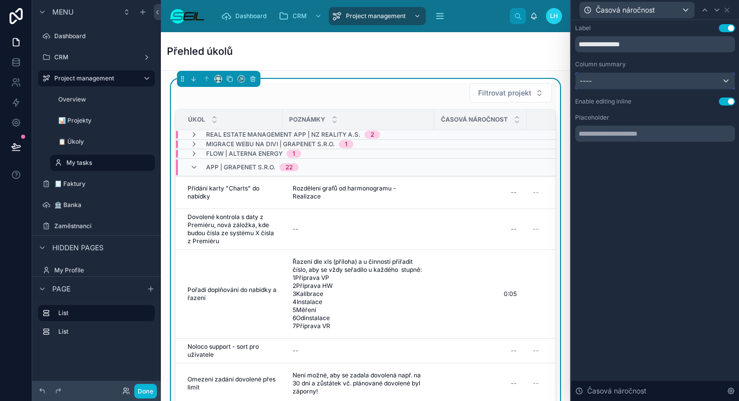
click at [633, 81] on div "----" at bounding box center [655, 81] width 159 height 16
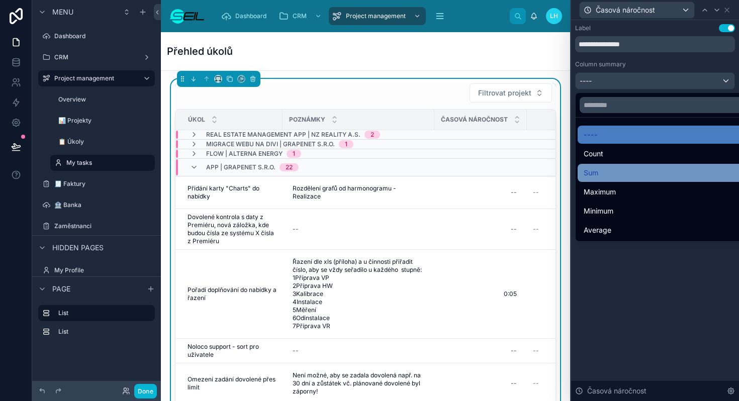
click at [618, 165] on div "Sum" at bounding box center [667, 173] width 178 height 18
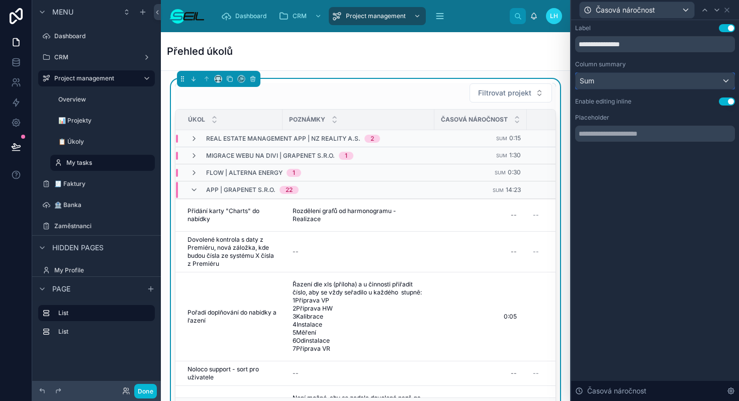
click at [720, 86] on div "Sum" at bounding box center [655, 81] width 159 height 16
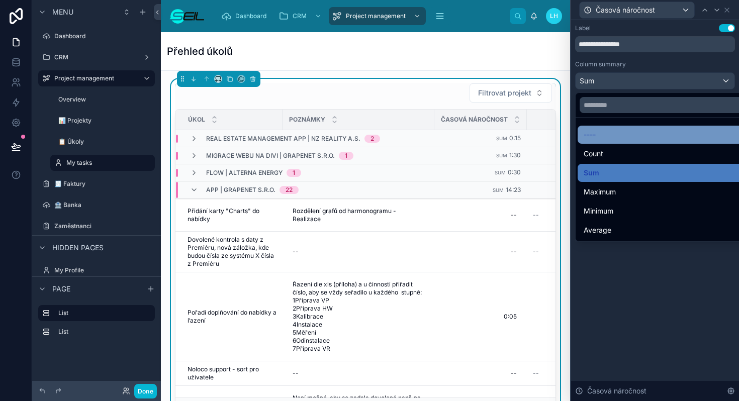
click at [632, 136] on div "----" at bounding box center [667, 135] width 166 height 12
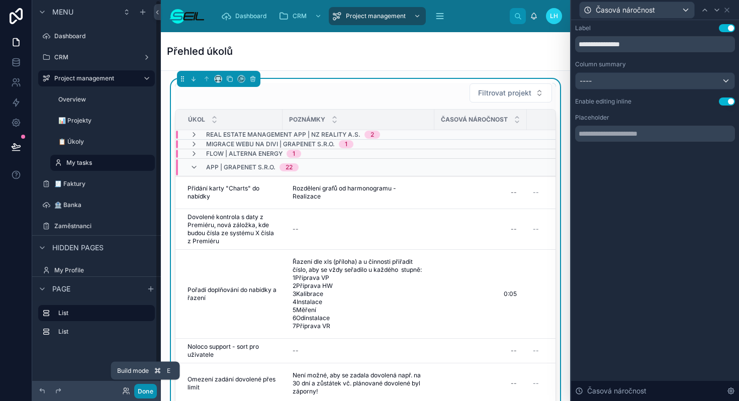
click at [141, 388] on button "Done" at bounding box center [145, 391] width 23 height 15
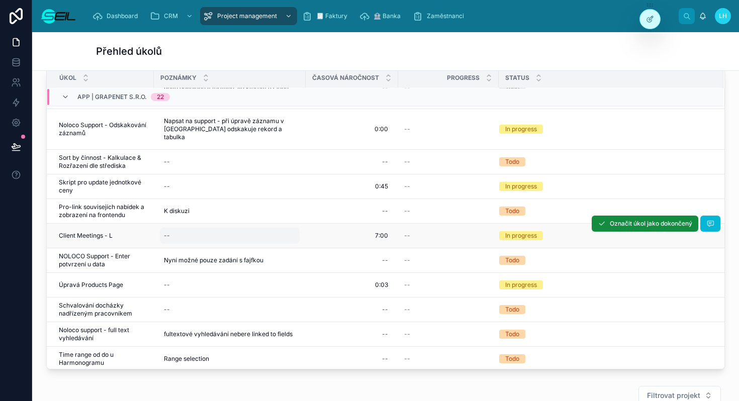
scroll to position [492, 0]
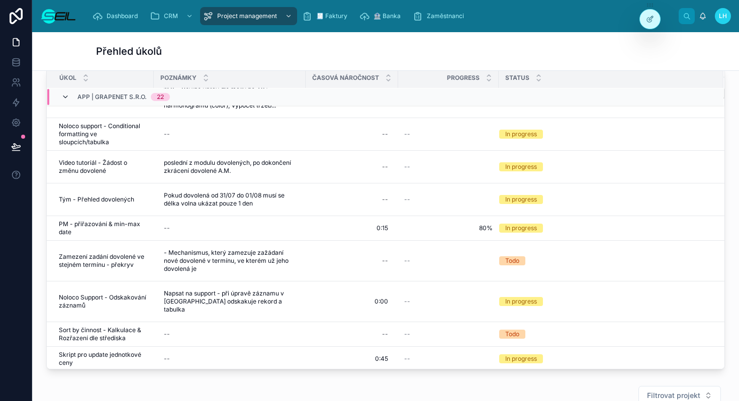
click at [66, 96] on icon at bounding box center [65, 97] width 8 height 8
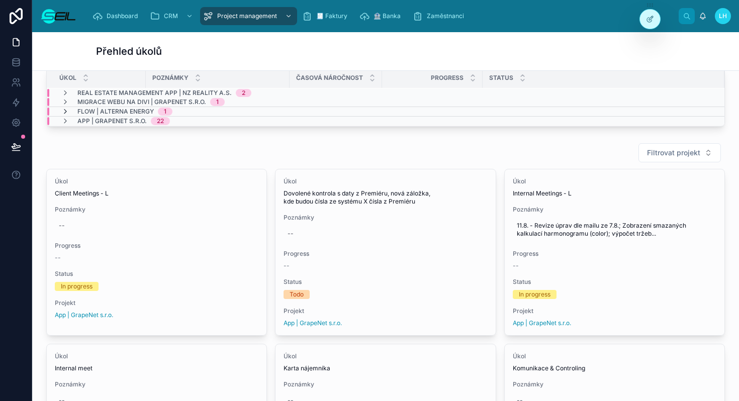
click at [62, 113] on icon at bounding box center [65, 112] width 8 height 8
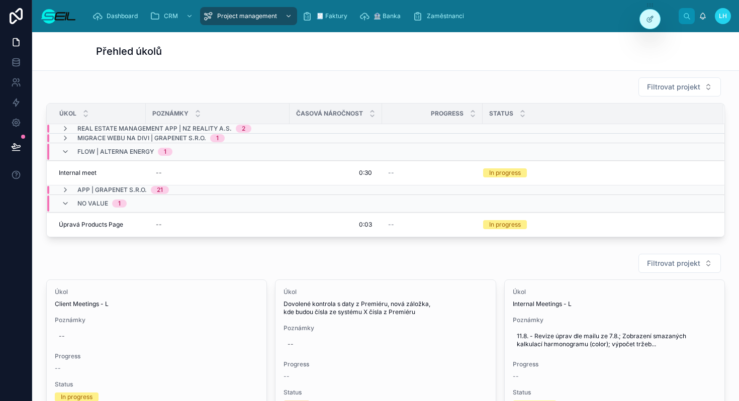
scroll to position [0, 0]
click at [70, 149] on div "Flow | Alterna Energy 1" at bounding box center [116, 152] width 111 height 16
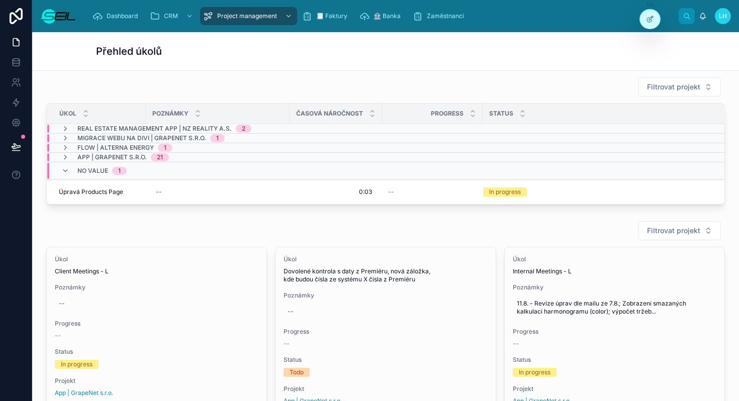
click at [70, 149] on div "Flow | Alterna Energy 1" at bounding box center [116, 148] width 111 height 8
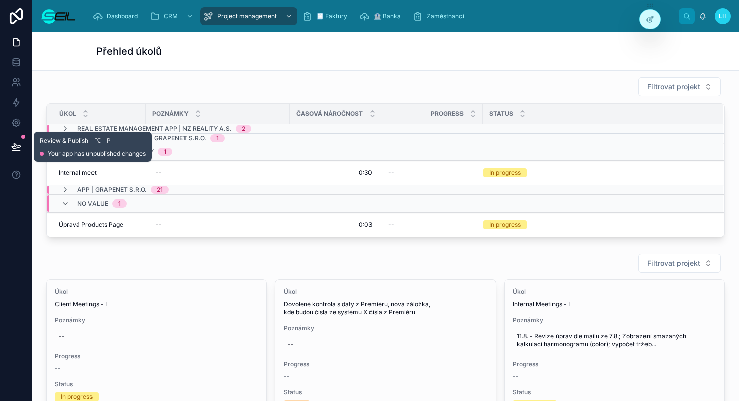
click at [21, 145] on button at bounding box center [16, 147] width 22 height 28
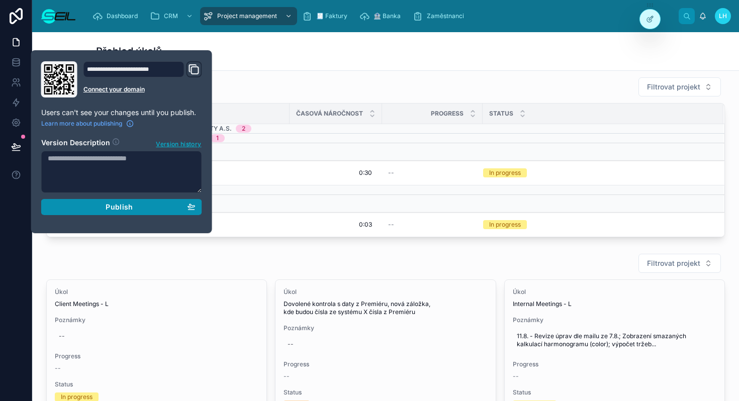
click at [97, 210] on div "Publish" at bounding box center [122, 207] width 148 height 9
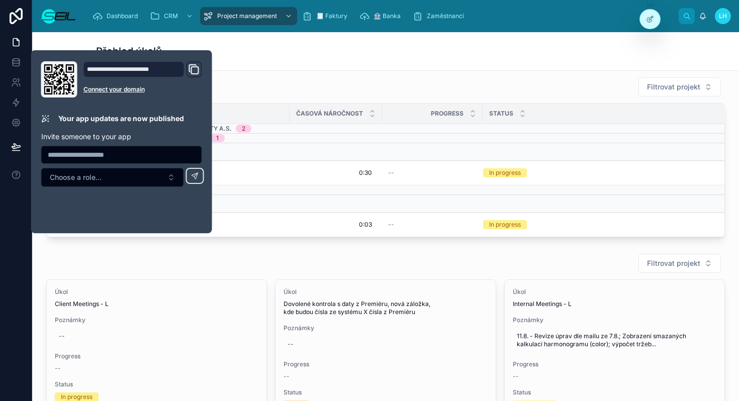
click at [296, 88] on div "Filtrovat projekt" at bounding box center [385, 87] width 679 height 20
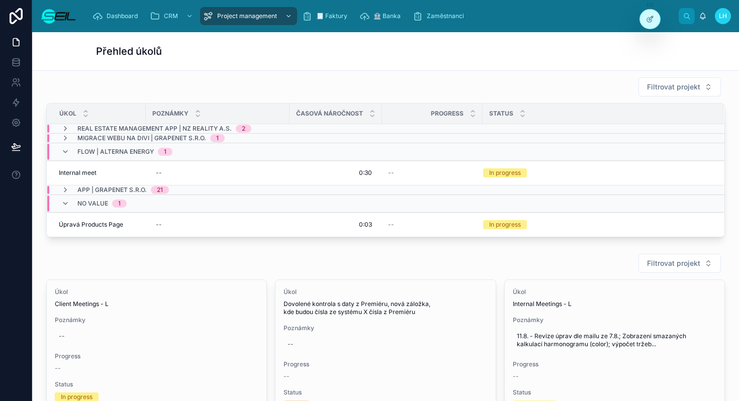
click at [252, 26] on div "Dashboard CRM Project management 🧾 Faktury 🏦 Banka Zaměstnanci" at bounding box center [381, 16] width 594 height 22
click at [253, 19] on span "Project management" at bounding box center [247, 16] width 60 height 8
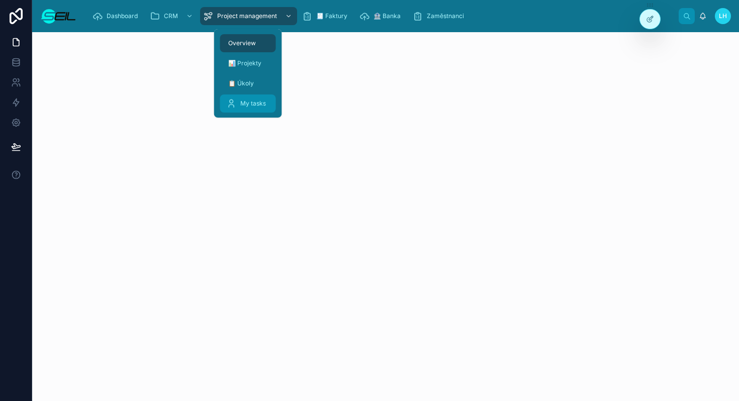
click at [240, 104] on span "My tasks" at bounding box center [253, 104] width 26 height 8
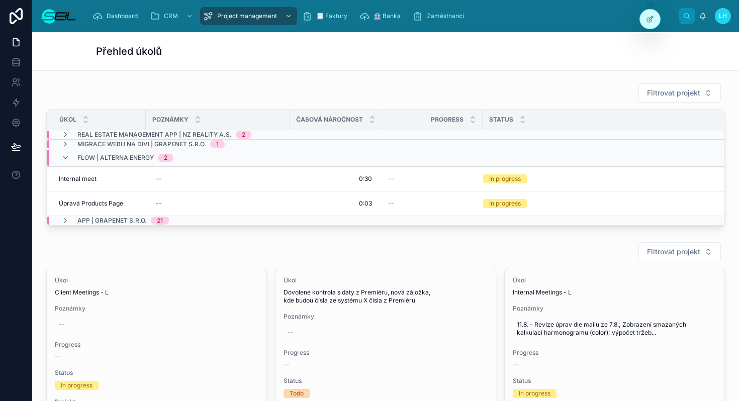
scroll to position [17, 0]
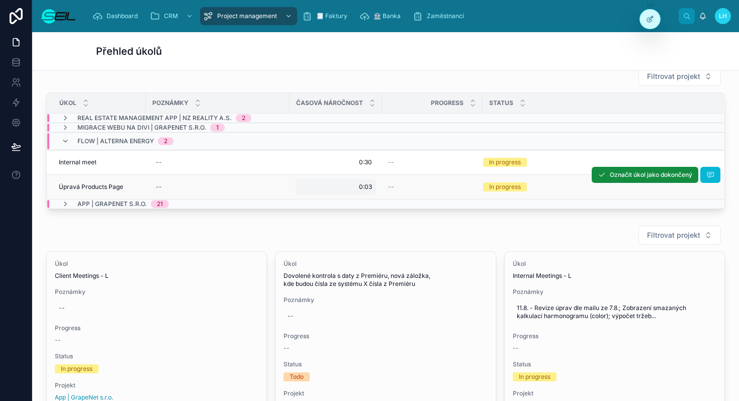
click at [367, 188] on span "0:03" at bounding box center [365, 187] width 13 height 8
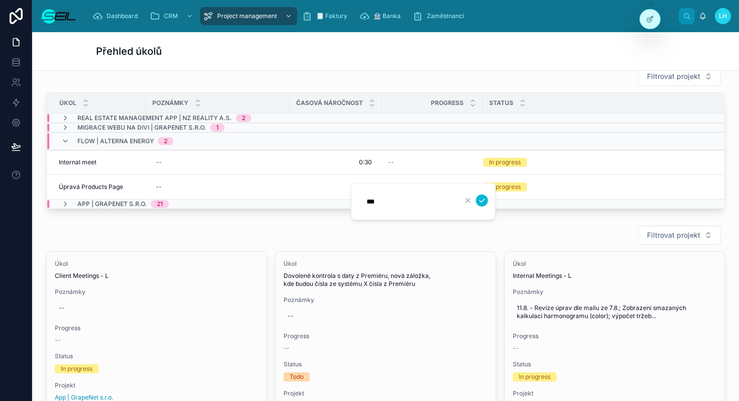
type input "****"
click at [482, 203] on icon "submit" at bounding box center [482, 201] width 8 height 8
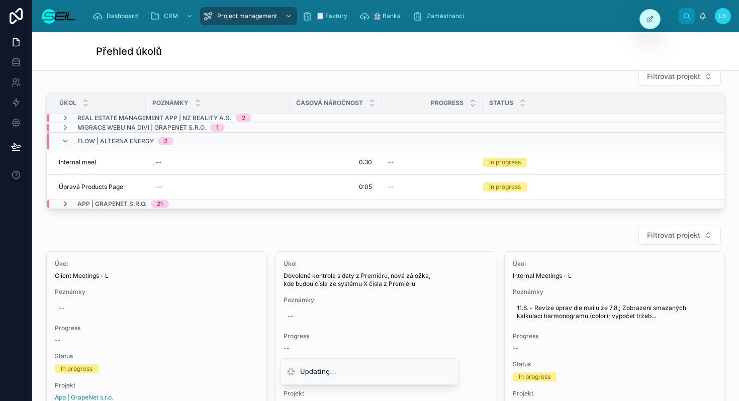
click at [62, 204] on icon at bounding box center [65, 204] width 8 height 8
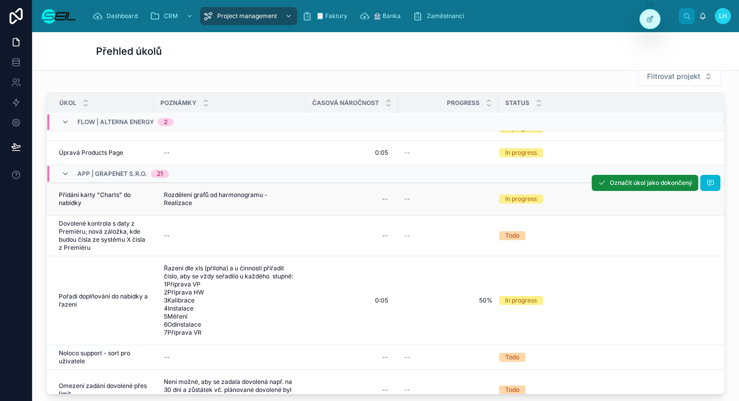
scroll to position [0, 0]
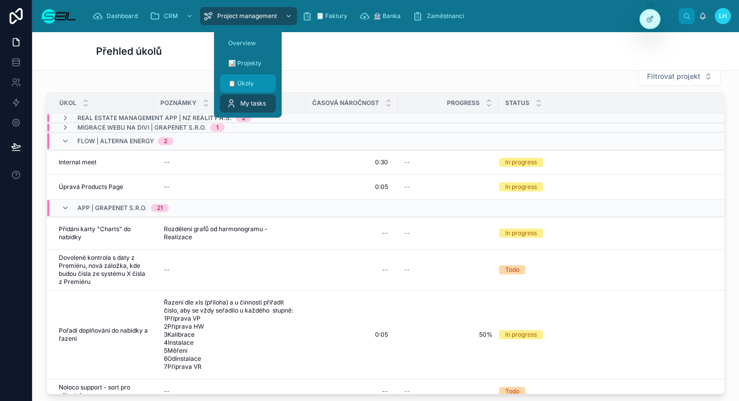
click at [244, 85] on span "📋 Úkoly" at bounding box center [241, 83] width 26 height 8
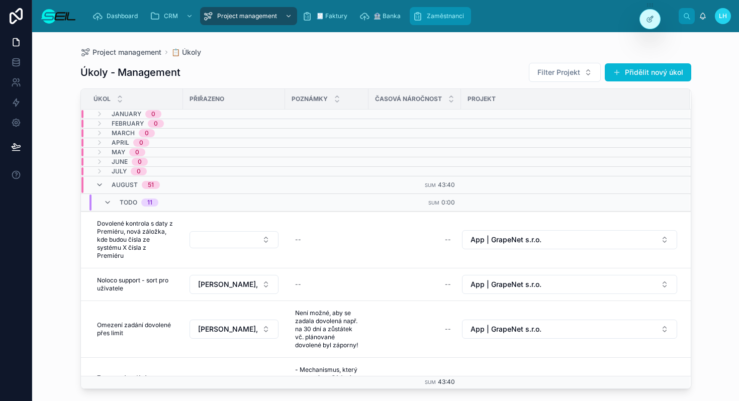
click at [436, 10] on div "Zaměstnanci" at bounding box center [440, 16] width 55 height 16
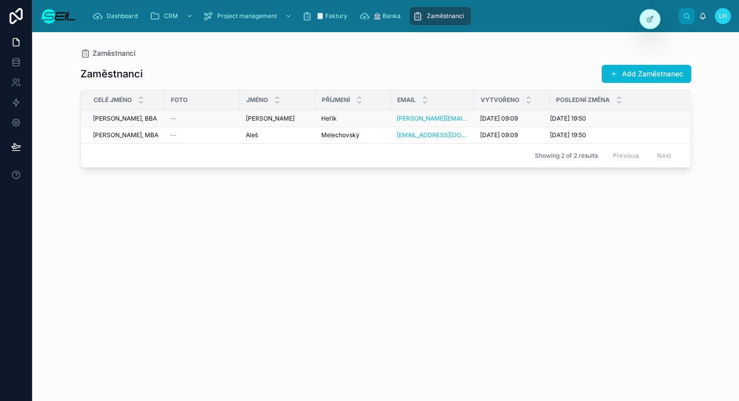
click at [194, 119] on div "--" at bounding box center [201, 119] width 63 height 8
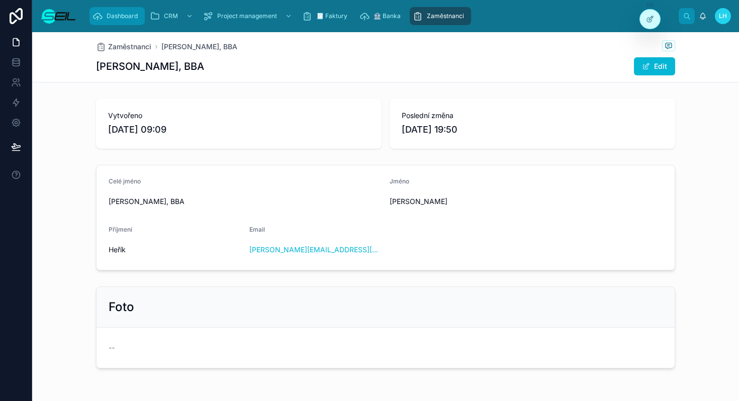
click at [114, 15] on span "Dashboard" at bounding box center [122, 16] width 31 height 8
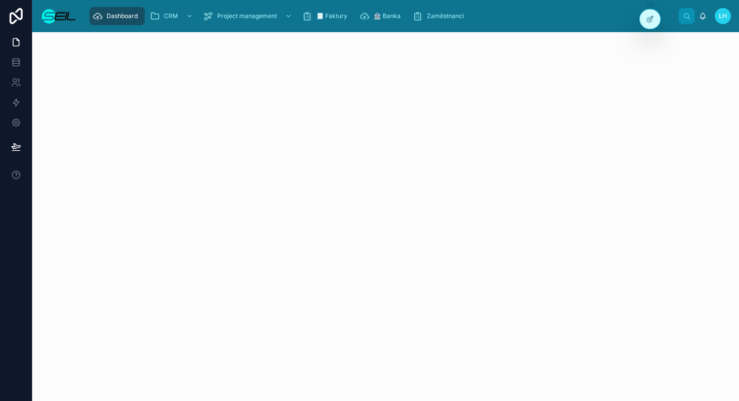
click at [77, 19] on div "Dashboard CRM Project management 🧾 Faktury 🏦 Banka Zaměstnanci LH [PERSON_NAME]" at bounding box center [385, 16] width 707 height 32
click at [68, 19] on img at bounding box center [58, 16] width 36 height 16
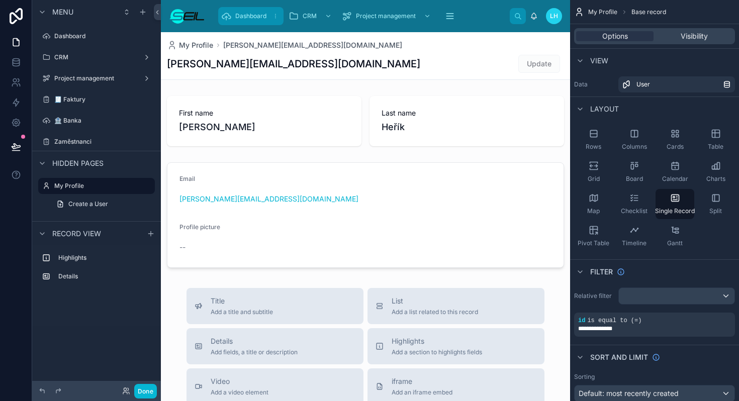
click at [246, 20] on span "Dashboard" at bounding box center [250, 16] width 31 height 8
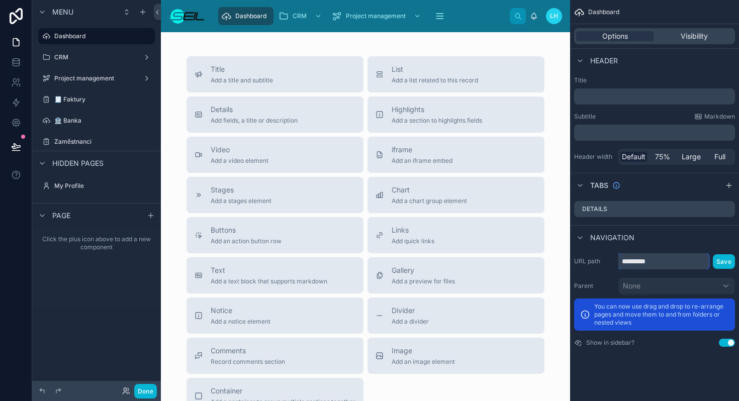
click at [647, 263] on input "*********" at bounding box center [663, 261] width 90 height 16
type input "****"
click at [728, 258] on button "Save" at bounding box center [724, 261] width 22 height 15
click at [140, 389] on button "Done" at bounding box center [145, 391] width 23 height 15
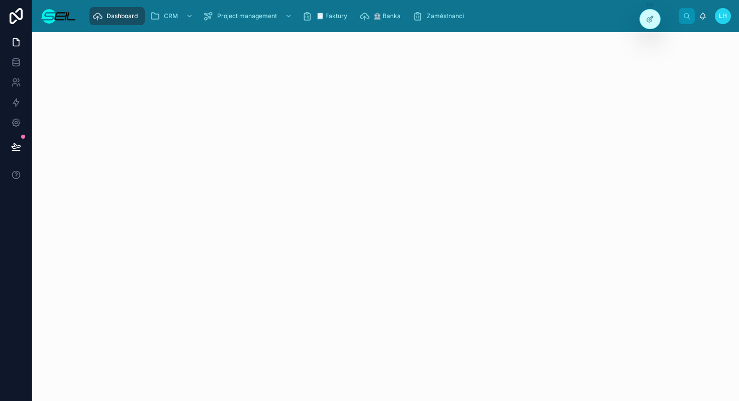
click at [61, 16] on img at bounding box center [58, 16] width 36 height 16
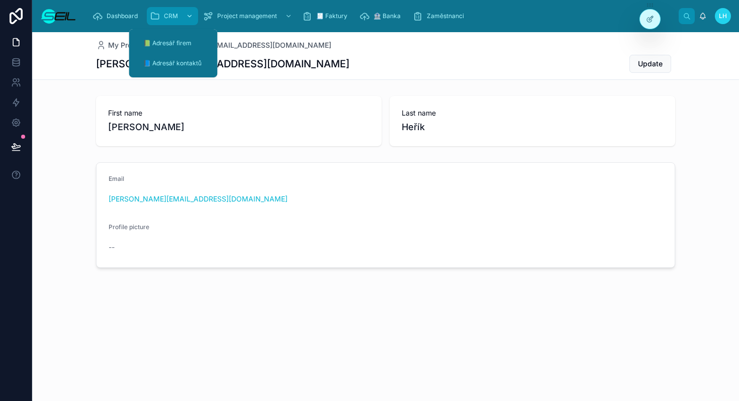
click at [150, 14] on icon "scrollable content" at bounding box center [155, 16] width 10 height 10
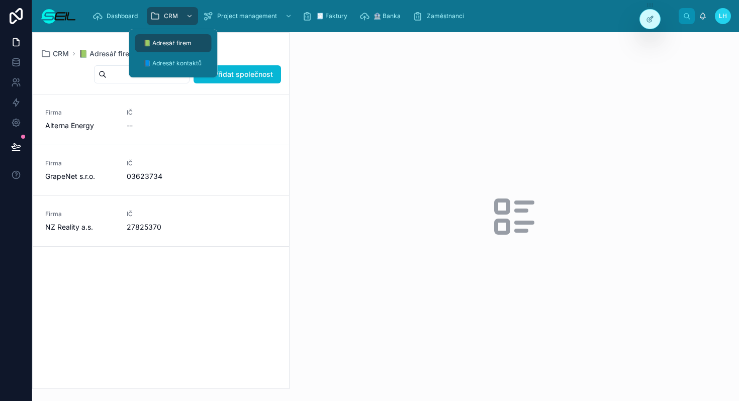
click at [40, 12] on div "Dashboard CRM Project management 🧾 Faktury 🏦 Banka Zaměstnanci LH [PERSON_NAME]" at bounding box center [385, 16] width 707 height 32
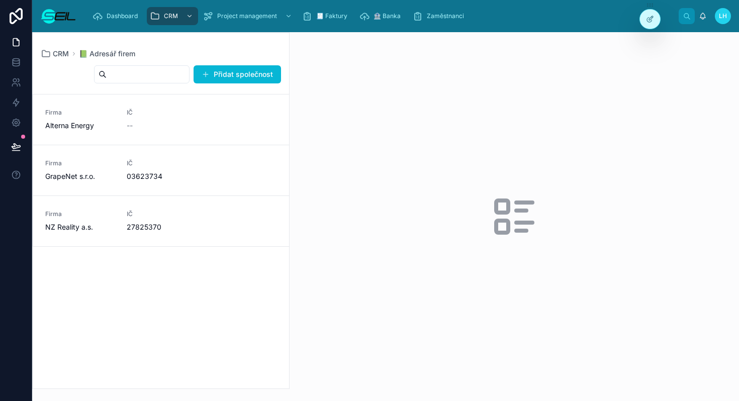
click at [52, 14] on img at bounding box center [58, 16] width 36 height 16
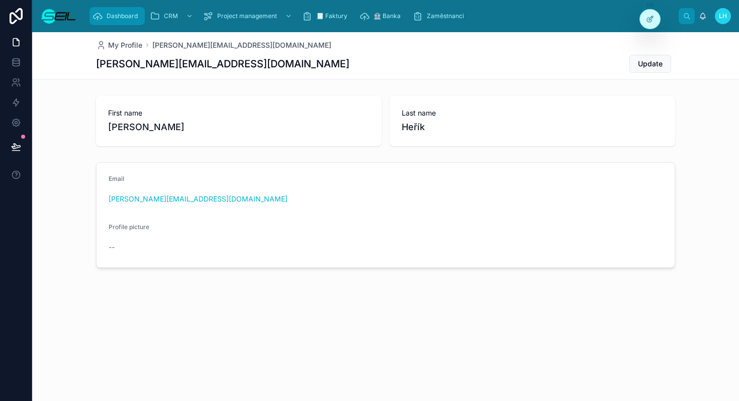
click at [103, 12] on div "Dashboard" at bounding box center [116, 16] width 49 height 16
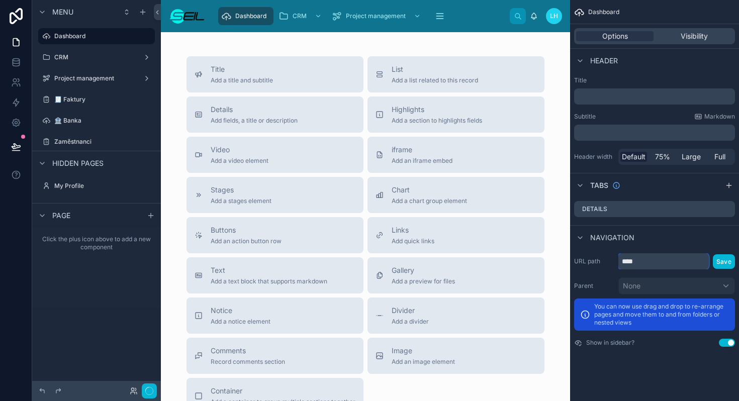
click at [647, 261] on input "****" at bounding box center [663, 261] width 90 height 16
type input "*********"
click at [720, 263] on button "Save" at bounding box center [724, 261] width 22 height 15
click at [146, 394] on button "Done" at bounding box center [145, 391] width 23 height 15
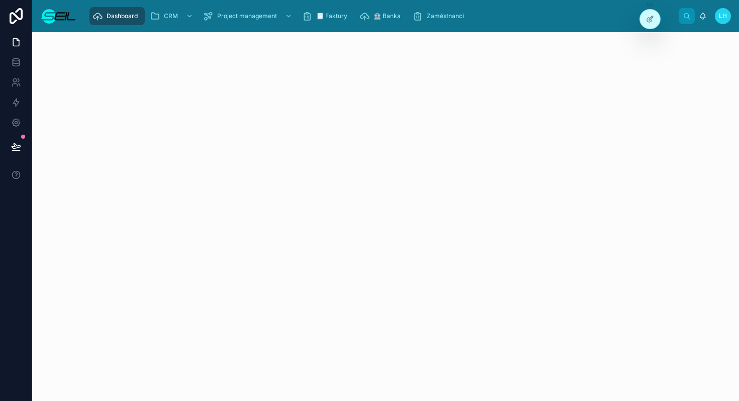
click at [65, 22] on img at bounding box center [58, 16] width 36 height 16
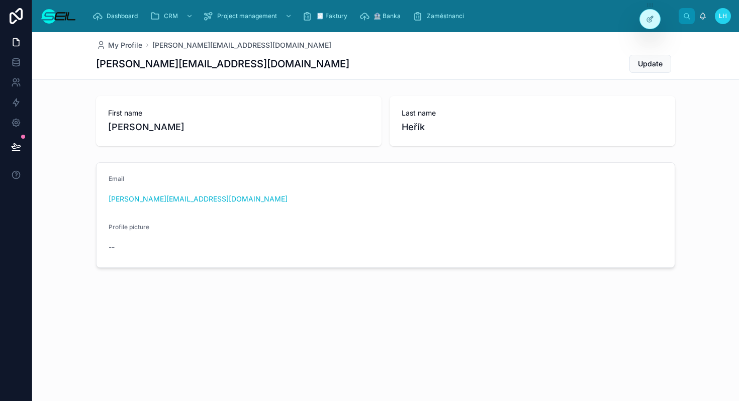
click at [60, 14] on img at bounding box center [58, 16] width 36 height 16
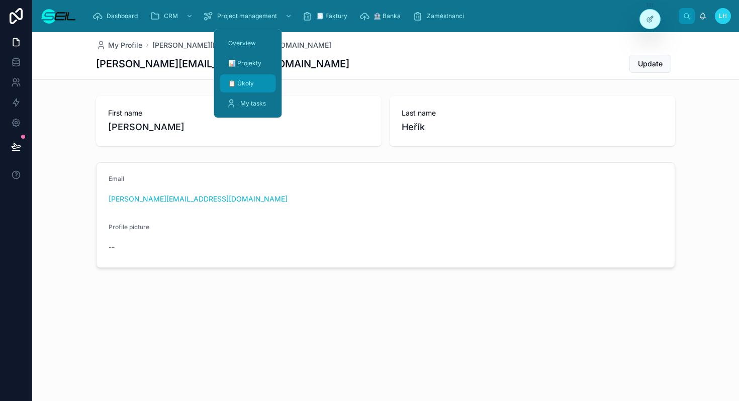
click at [249, 80] on span "📋 Úkoly" at bounding box center [241, 83] width 26 height 8
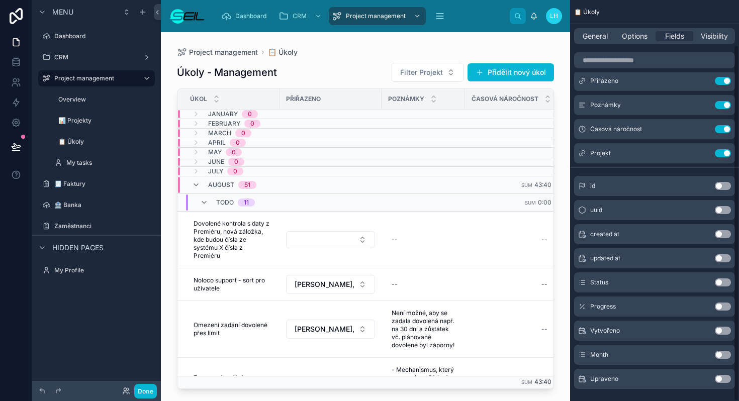
scroll to position [50, 0]
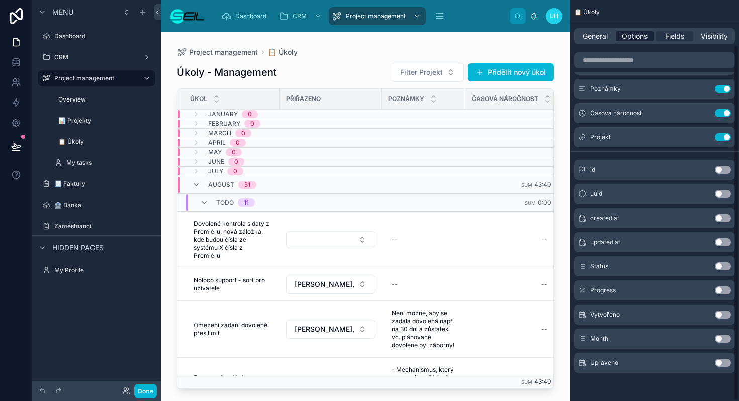
click at [630, 36] on span "Options" at bounding box center [635, 36] width 26 height 10
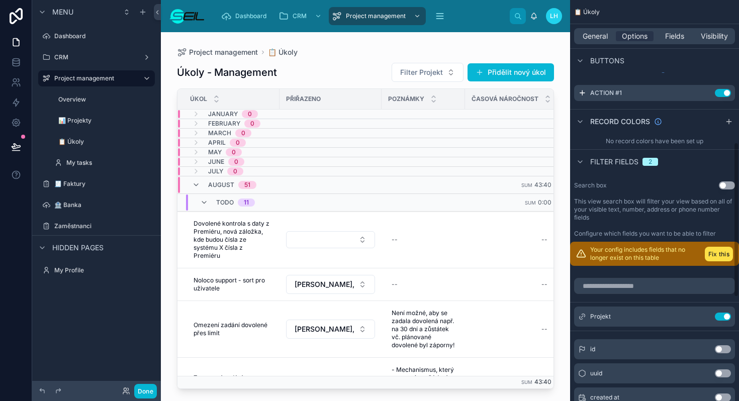
scroll to position [367, 0]
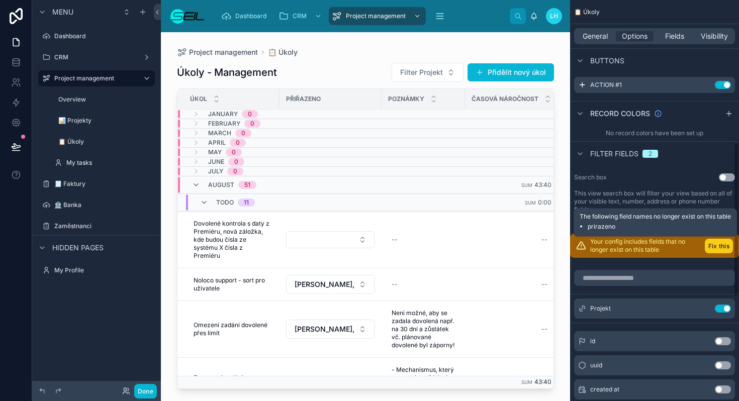
click at [716, 246] on button "Fix this" at bounding box center [719, 246] width 28 height 15
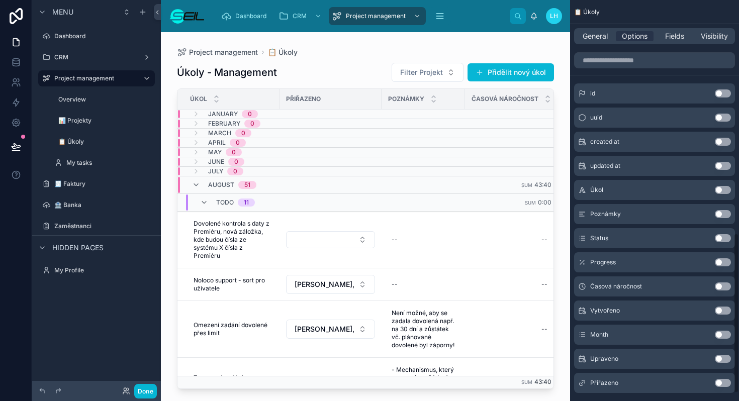
scroll to position [603, 0]
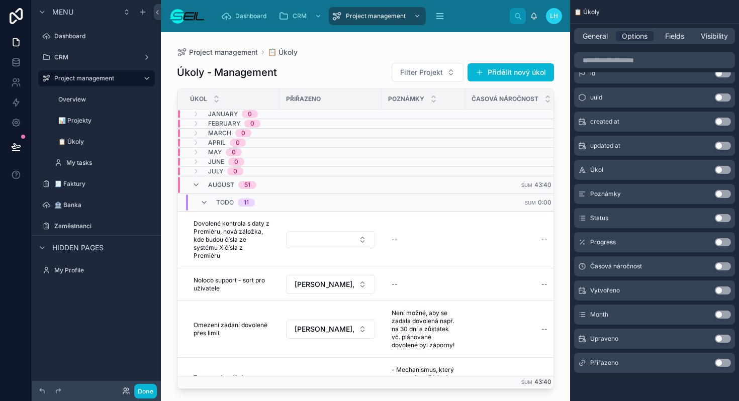
click at [720, 362] on button "Use setting" at bounding box center [723, 363] width 16 height 8
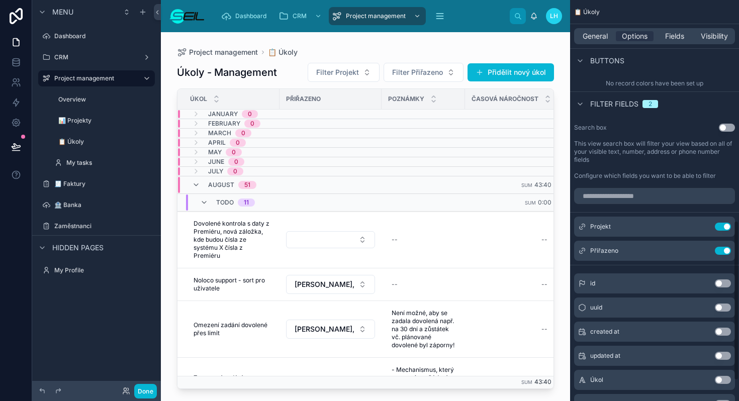
scroll to position [306, 0]
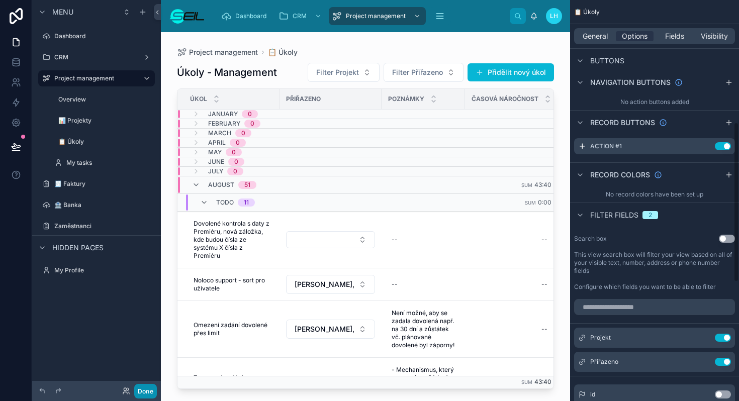
click at [145, 387] on button "Done" at bounding box center [145, 391] width 23 height 15
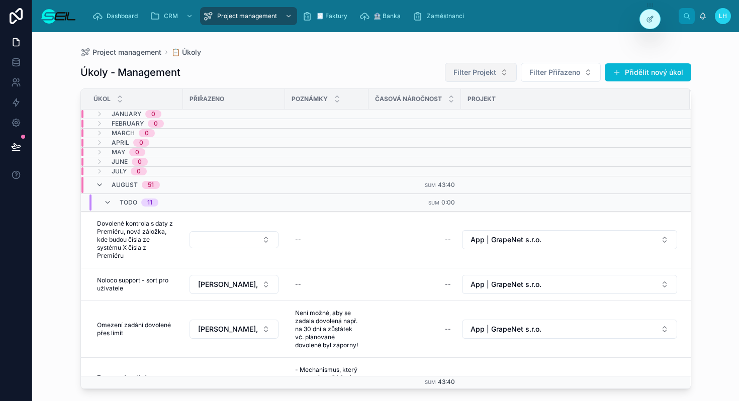
click at [460, 69] on span "Filter Projekt" at bounding box center [474, 72] width 43 height 10
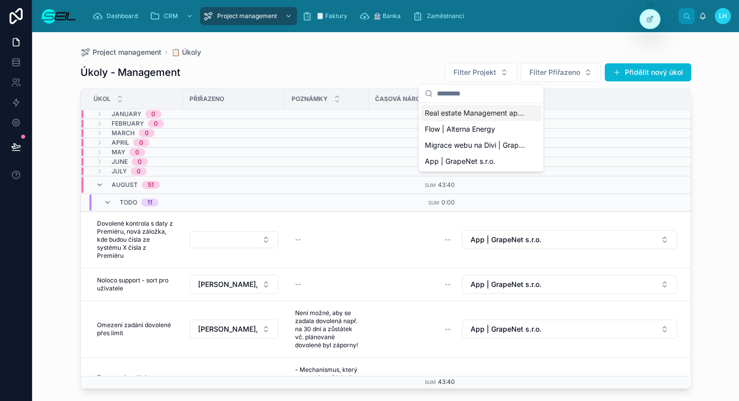
click at [547, 82] on div "Úkoly - Management Filter Projekt Filter Přiřazeno Přidělit nový úkol Úkol Přiř…" at bounding box center [385, 222] width 611 height 333
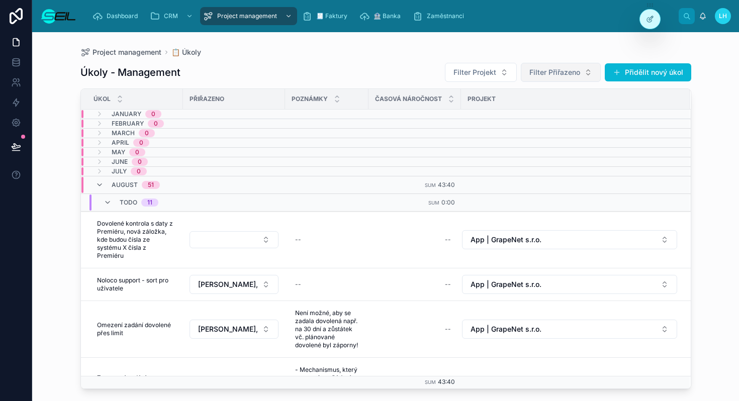
click at [547, 81] on button "Filter Přiřazeno" at bounding box center [561, 72] width 80 height 19
click at [530, 112] on span "[PERSON_NAME], BBA" at bounding box center [543, 113] width 76 height 10
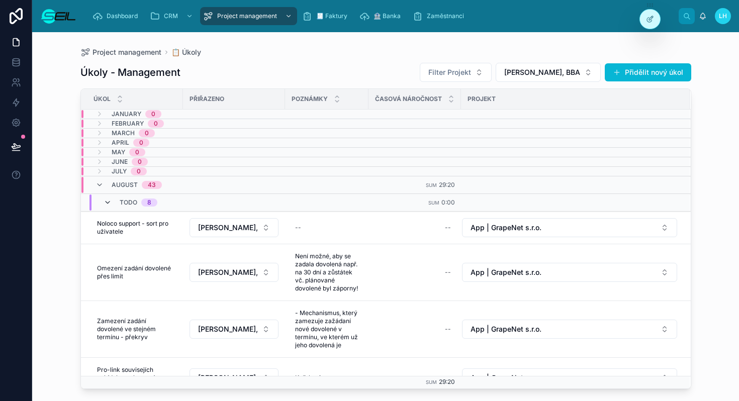
click at [107, 206] on icon at bounding box center [108, 203] width 8 height 8
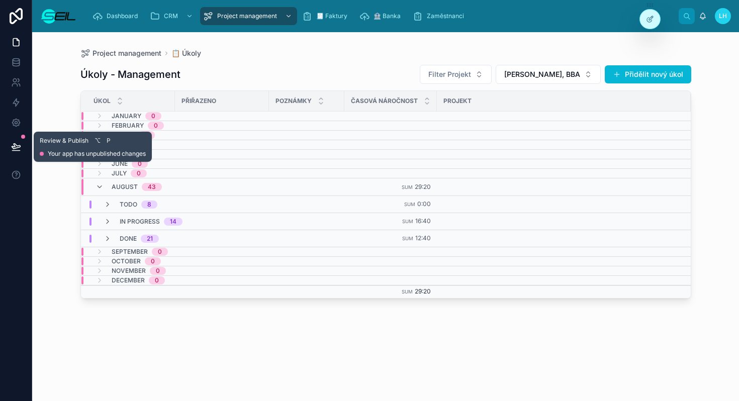
click at [31, 142] on div at bounding box center [16, 147] width 32 height 28
click at [16, 154] on button at bounding box center [16, 147] width 22 height 28
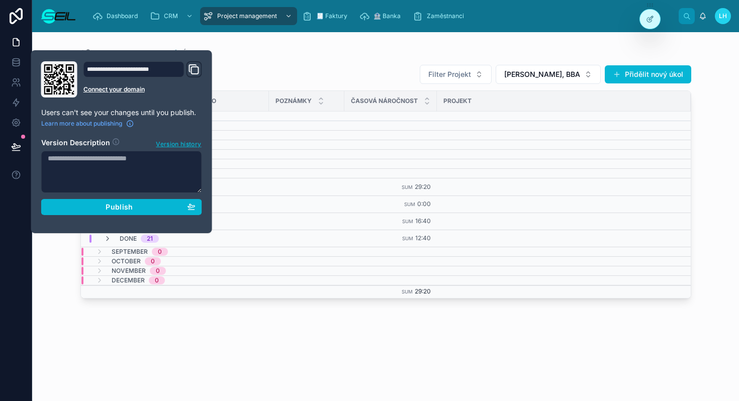
click at [71, 197] on section "Version Description Version history Publish" at bounding box center [121, 173] width 161 height 83
click at [72, 203] on div "Publish" at bounding box center [122, 207] width 148 height 9
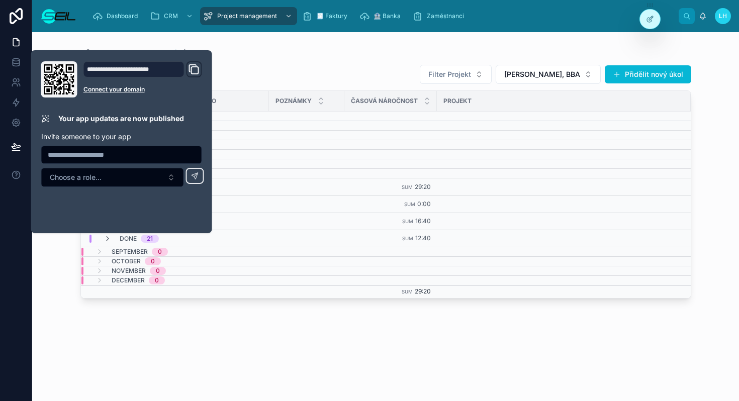
click at [299, 42] on div "Project management 📋 Úkoly Úkoly - Management Filter Projekt [PERSON_NAME], BBA…" at bounding box center [385, 210] width 643 height 357
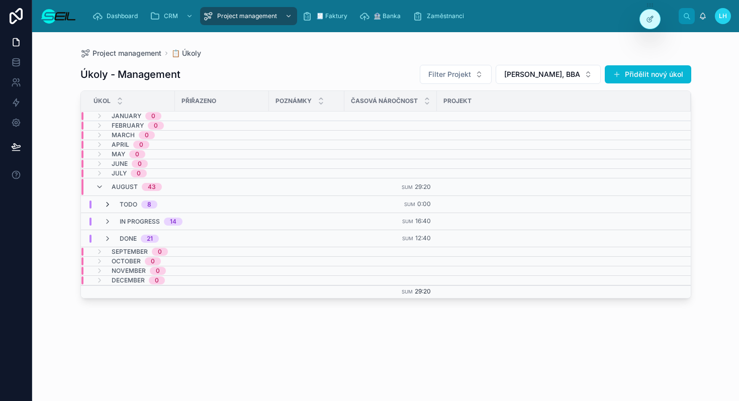
click at [107, 203] on icon at bounding box center [108, 205] width 8 height 8
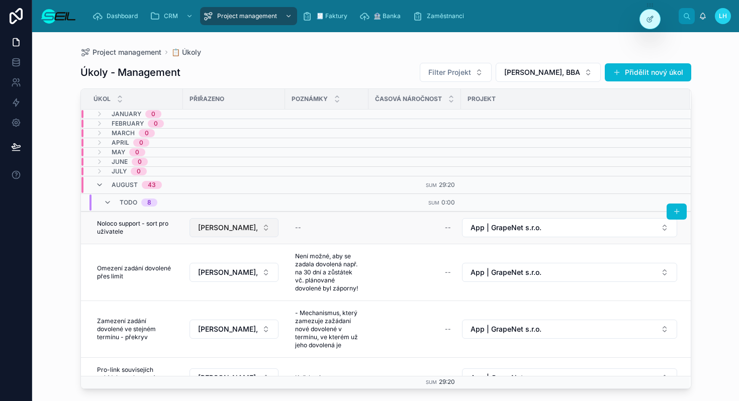
click at [226, 228] on span "[PERSON_NAME], BBA" at bounding box center [228, 228] width 60 height 10
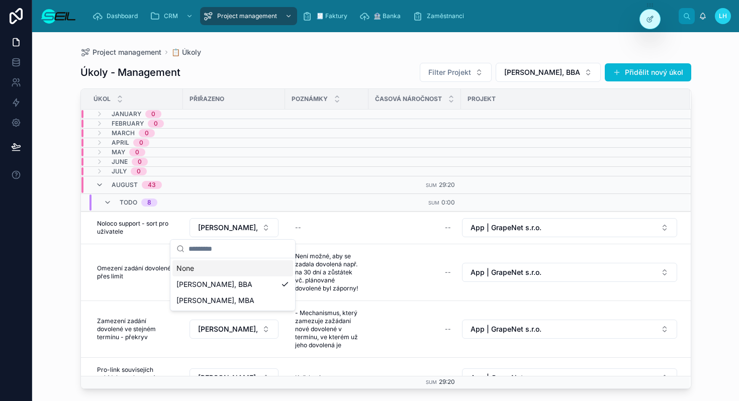
click at [259, 76] on div "Úkoly - Management Filter Projekt [PERSON_NAME], BBA Přidělit nový úkol" at bounding box center [385, 72] width 611 height 20
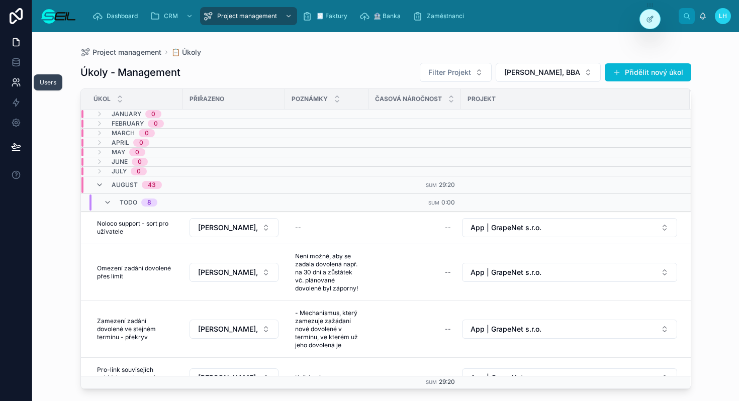
click at [9, 82] on link at bounding box center [16, 82] width 32 height 20
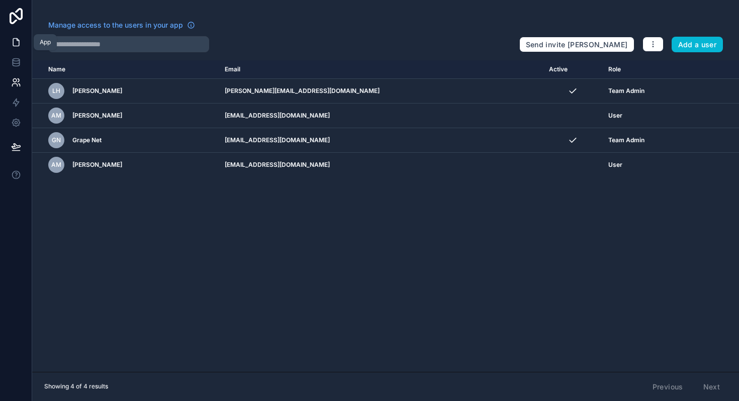
click at [13, 48] on link at bounding box center [16, 42] width 32 height 20
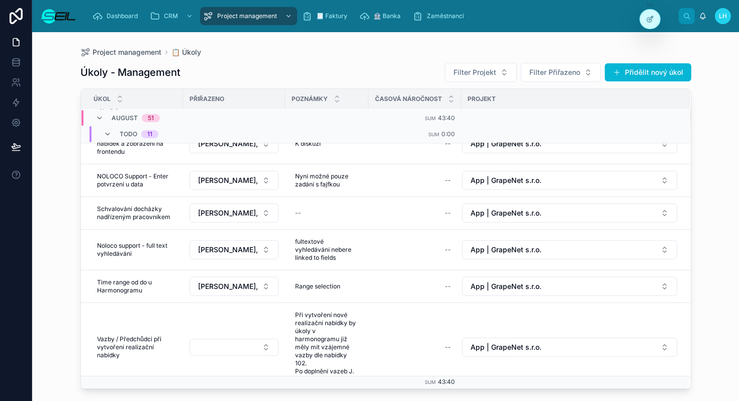
scroll to position [393, 0]
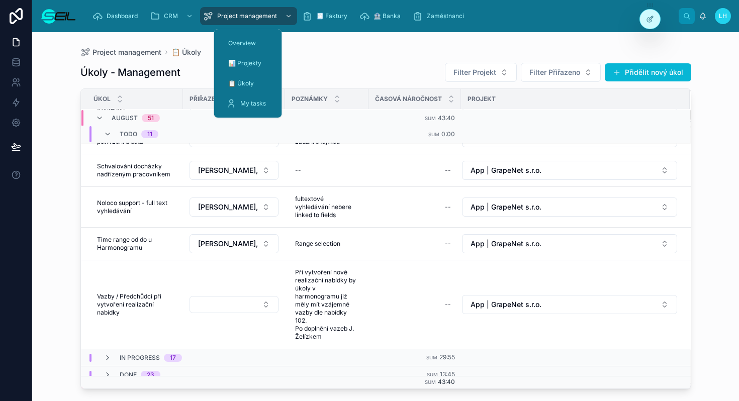
click at [255, 2] on div "Dashboard CRM Project management 🧾 Faktury 🏦 Banka Zaměstnanci LH [PERSON_NAME]" at bounding box center [385, 16] width 707 height 32
click at [247, 101] on span "My tasks" at bounding box center [253, 104] width 26 height 8
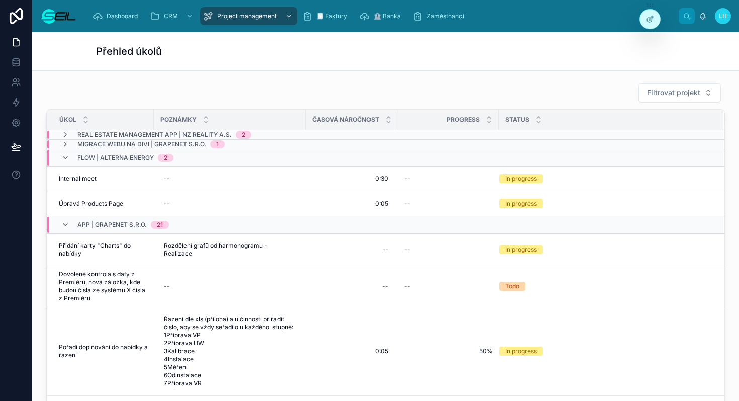
click at [361, 67] on div "Přehled úkolů" at bounding box center [385, 51] width 579 height 38
click at [65, 157] on icon at bounding box center [65, 158] width 8 height 8
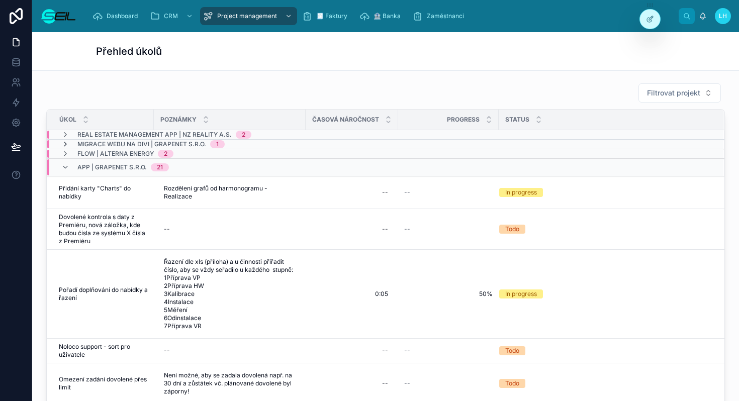
click at [66, 141] on icon at bounding box center [65, 144] width 8 height 8
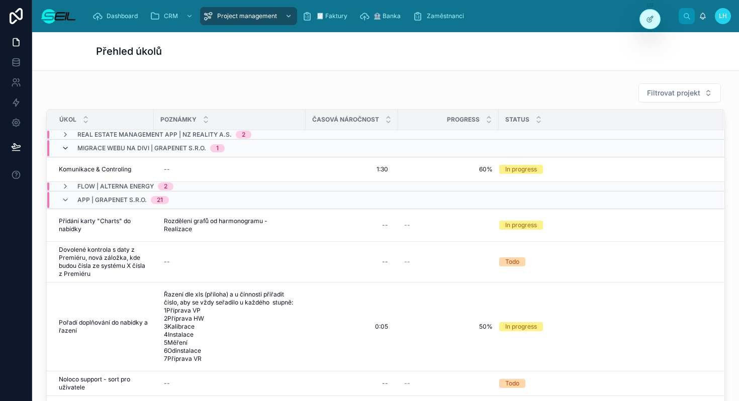
click at [65, 149] on icon at bounding box center [65, 148] width 8 height 8
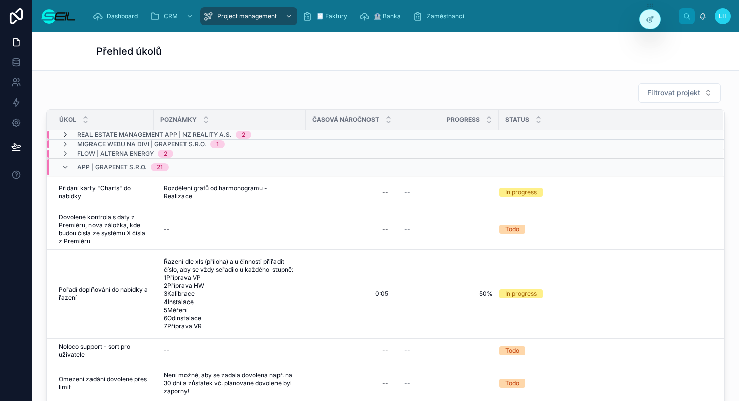
click at [66, 135] on icon at bounding box center [65, 135] width 8 height 8
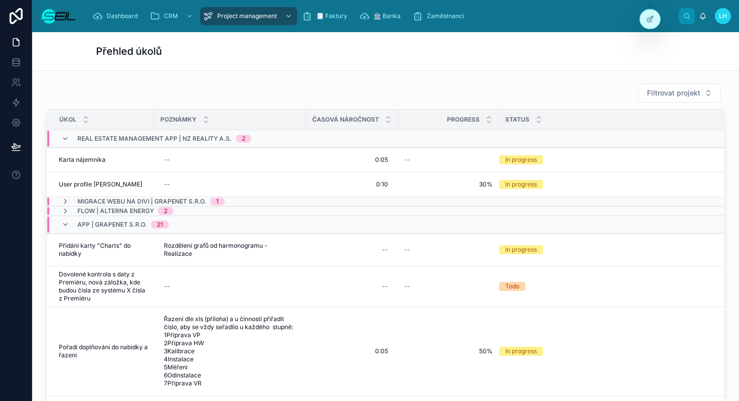
click at [66, 135] on icon at bounding box center [65, 139] width 8 height 8
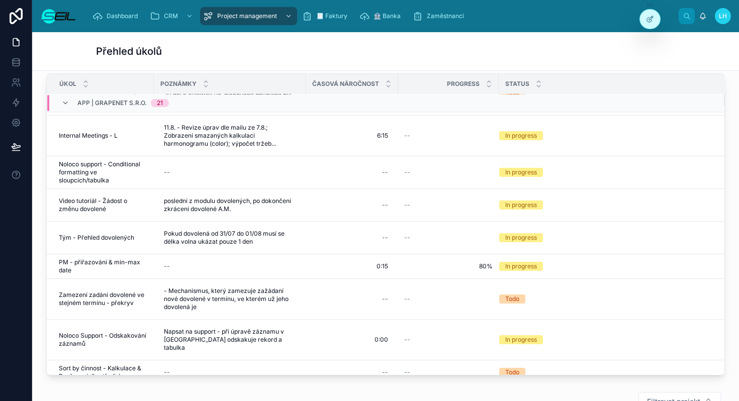
scroll to position [254, 0]
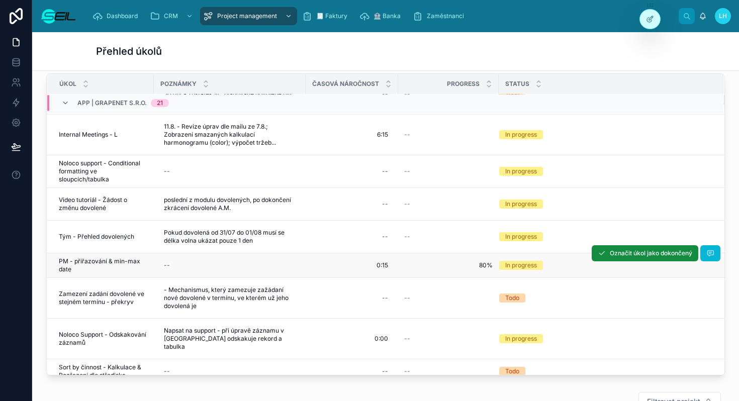
click at [474, 269] on span "80%" at bounding box center [448, 265] width 88 height 8
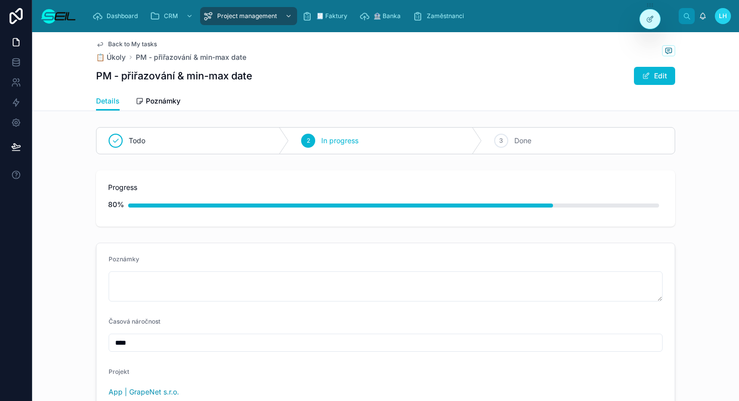
click at [100, 41] on icon at bounding box center [100, 44] width 8 height 8
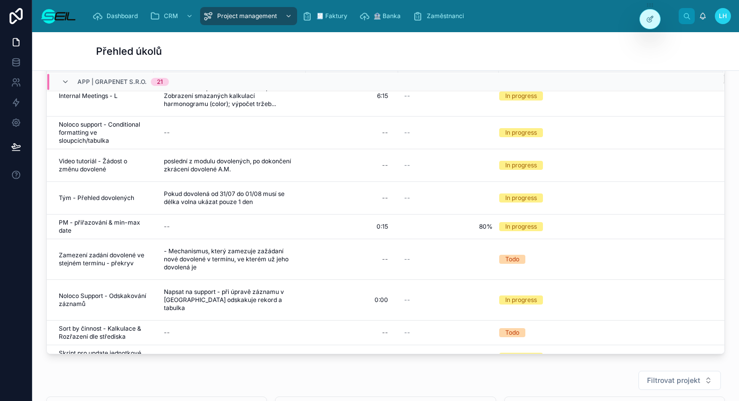
scroll to position [71, 0]
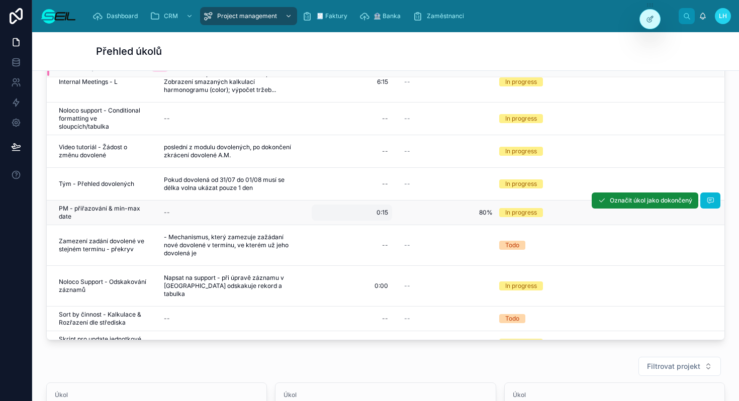
click at [388, 221] on div "0:15 0:15" at bounding box center [352, 213] width 80 height 16
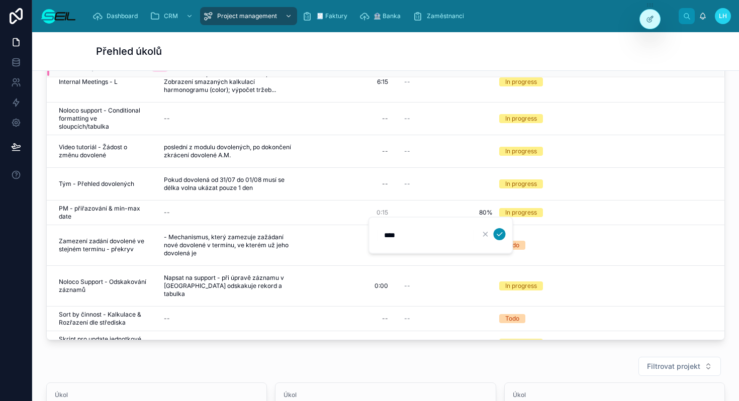
type input "****"
click at [502, 233] on icon "submit" at bounding box center [499, 235] width 5 height 4
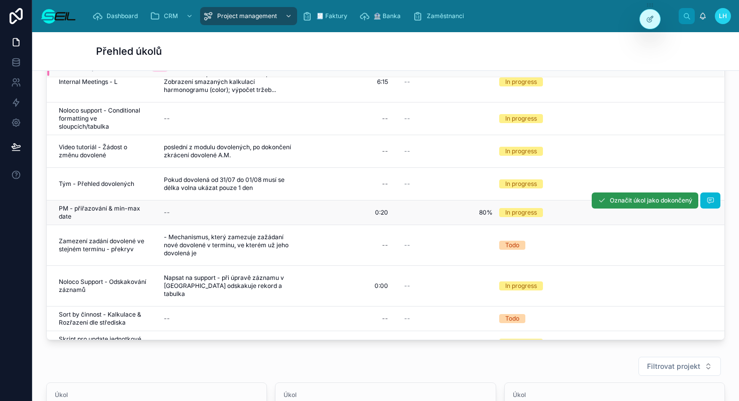
click at [672, 205] on span "Označit úkol jako dokončený" at bounding box center [651, 201] width 82 height 8
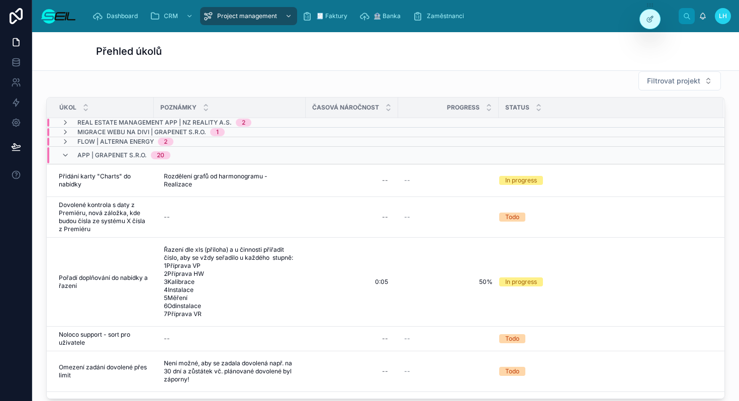
scroll to position [0, 0]
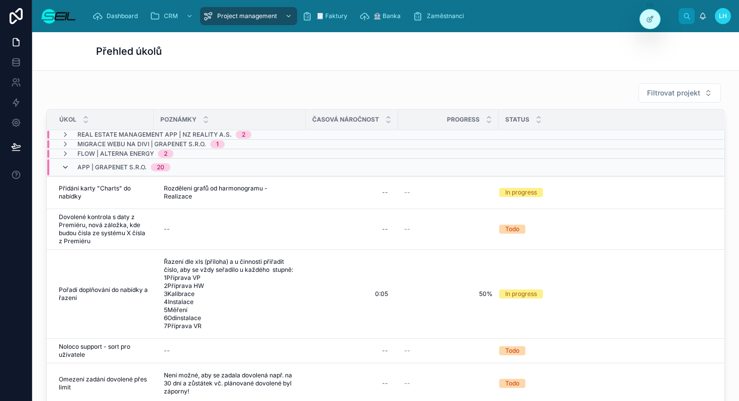
click at [66, 169] on icon at bounding box center [65, 167] width 8 height 8
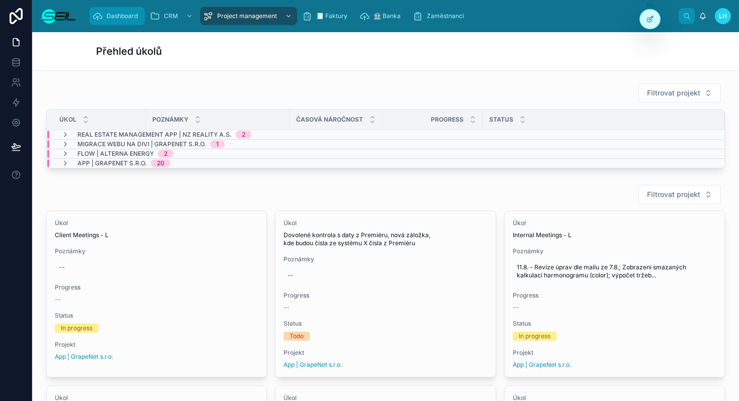
click at [111, 20] on span "Dashboard" at bounding box center [122, 16] width 31 height 8
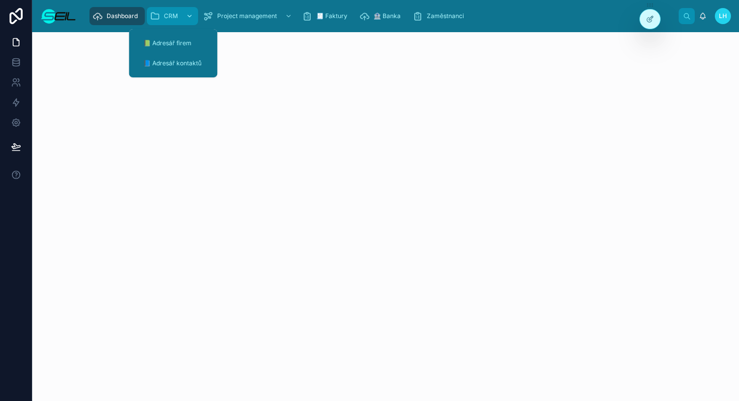
click at [169, 12] on span "CRM" at bounding box center [171, 16] width 14 height 8
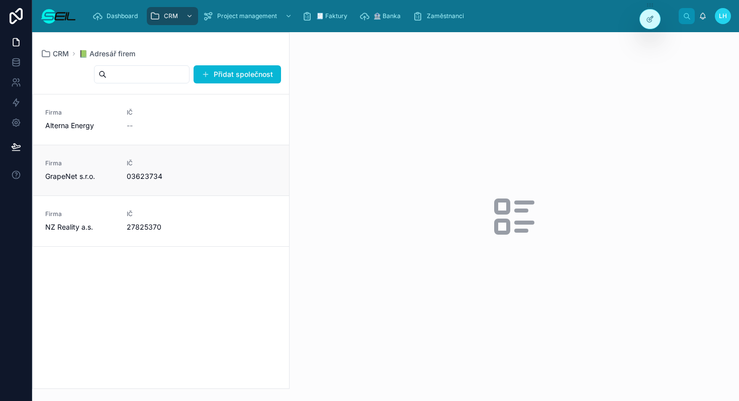
click at [178, 178] on span "03623734" at bounding box center [161, 176] width 69 height 10
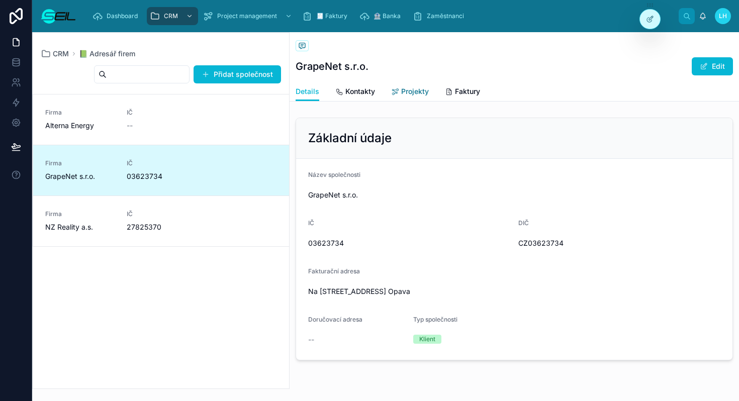
click at [396, 94] on icon at bounding box center [395, 92] width 8 height 8
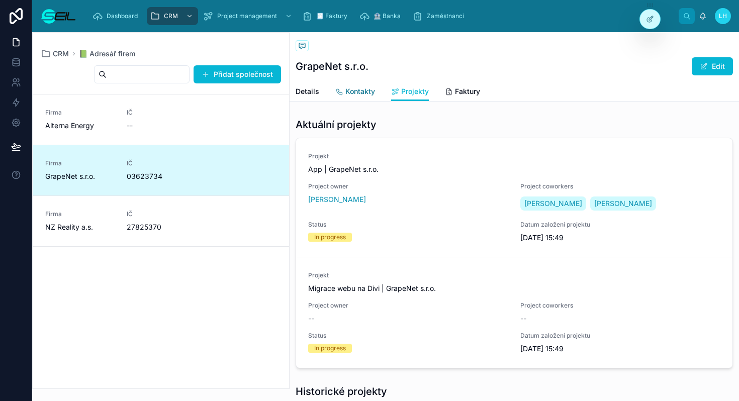
click at [372, 94] on span "Kontakty" at bounding box center [360, 91] width 30 height 10
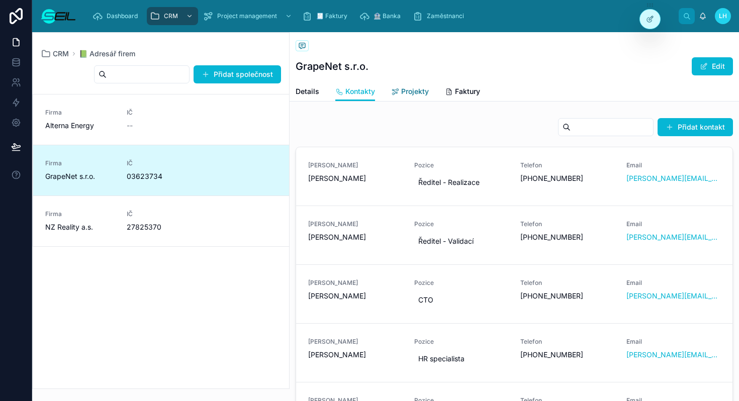
click at [402, 93] on span "Projekty" at bounding box center [415, 91] width 28 height 10
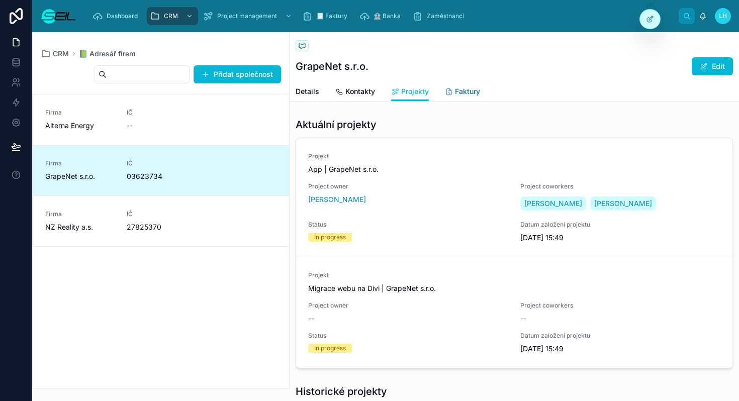
click at [468, 84] on link "Faktury" at bounding box center [462, 92] width 35 height 20
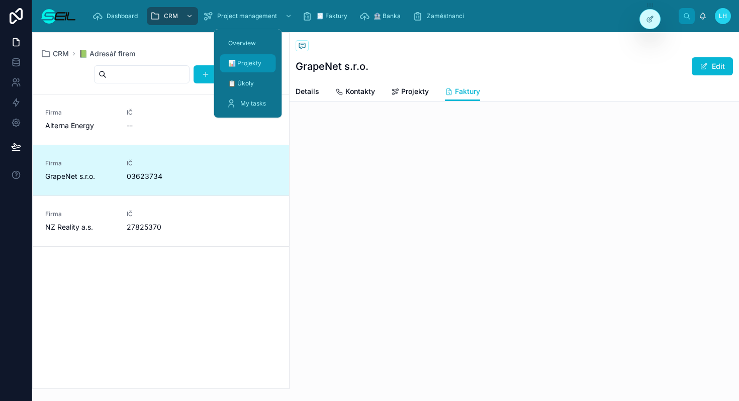
click at [249, 54] on link "📊 Projekty" at bounding box center [248, 63] width 56 height 18
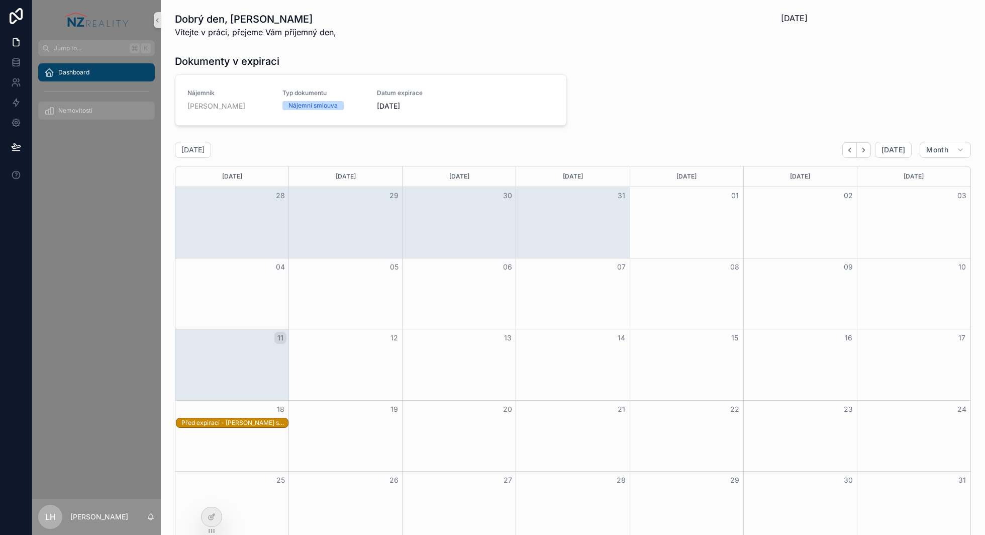
click at [98, 108] on div "Nemovitosti" at bounding box center [96, 111] width 105 height 16
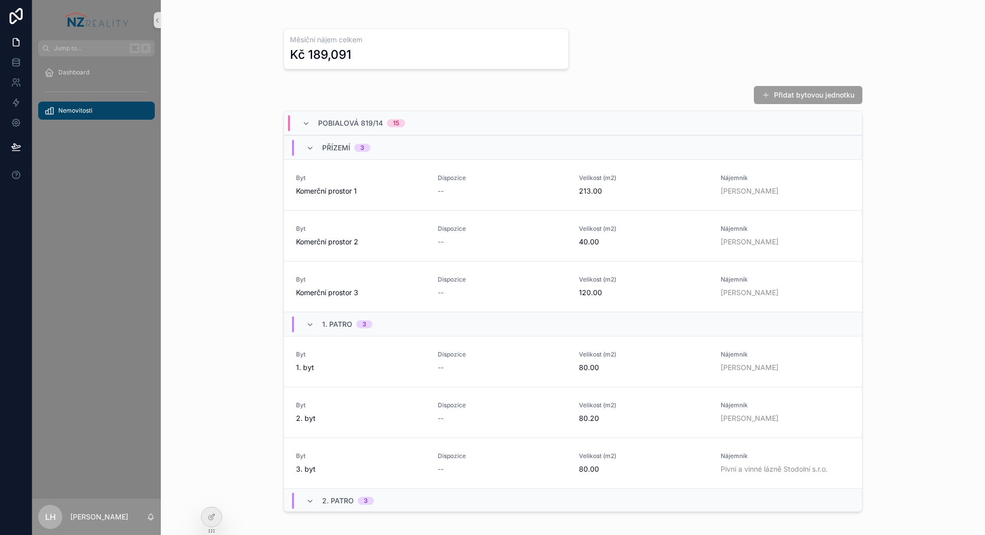
click at [303, 127] on div "Pobialová 819/14 15" at bounding box center [353, 123] width 103 height 16
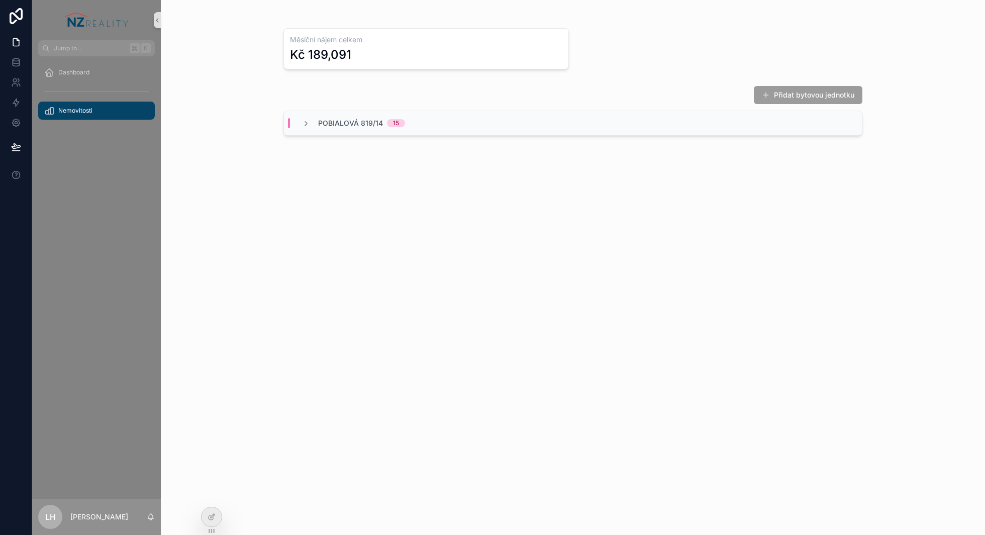
click at [303, 127] on div "Pobialová 819/14 15" at bounding box center [353, 123] width 103 height 10
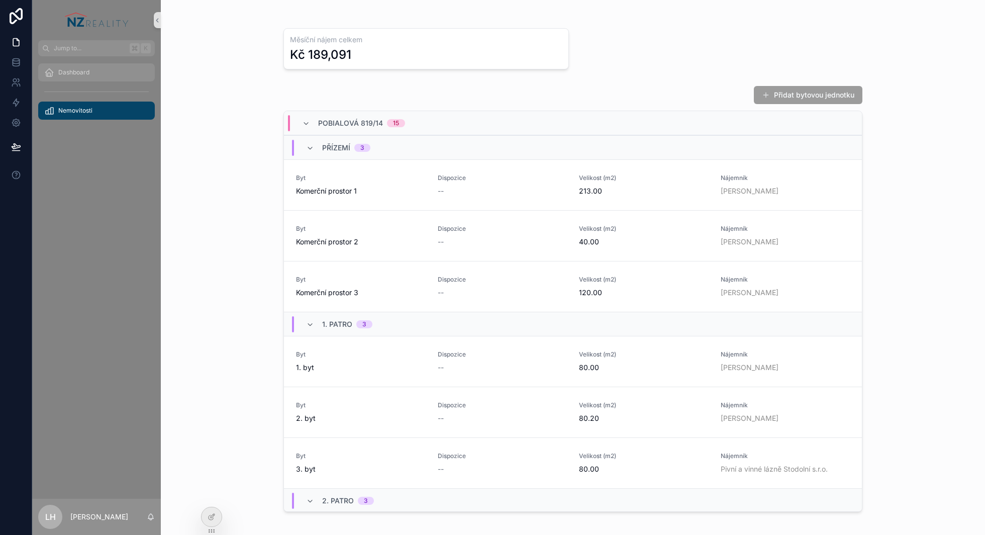
click at [72, 70] on span "Dashboard" at bounding box center [73, 72] width 31 height 8
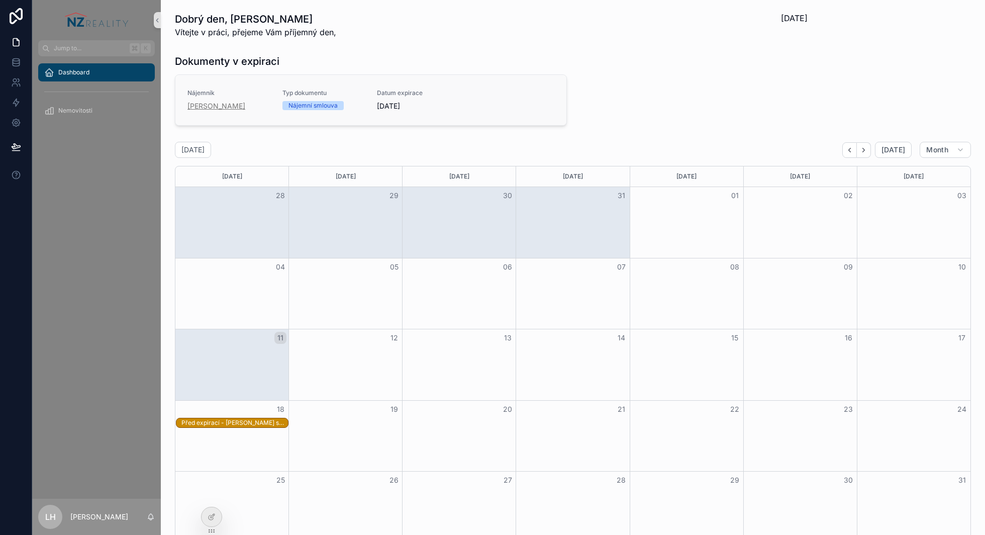
click at [211, 105] on span "Filip Kostka" at bounding box center [216, 106] width 58 height 10
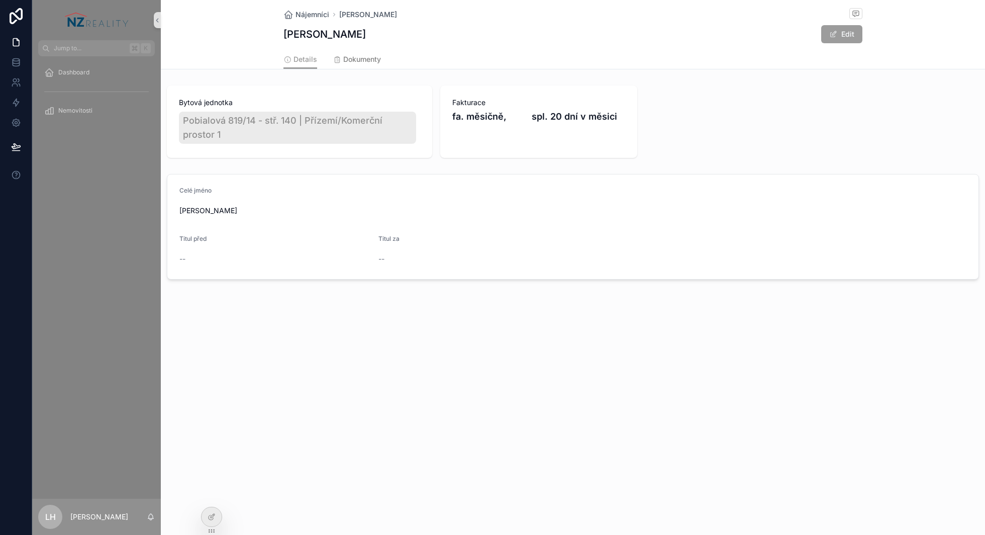
click at [352, 58] on span "Dokumenty" at bounding box center [362, 59] width 38 height 10
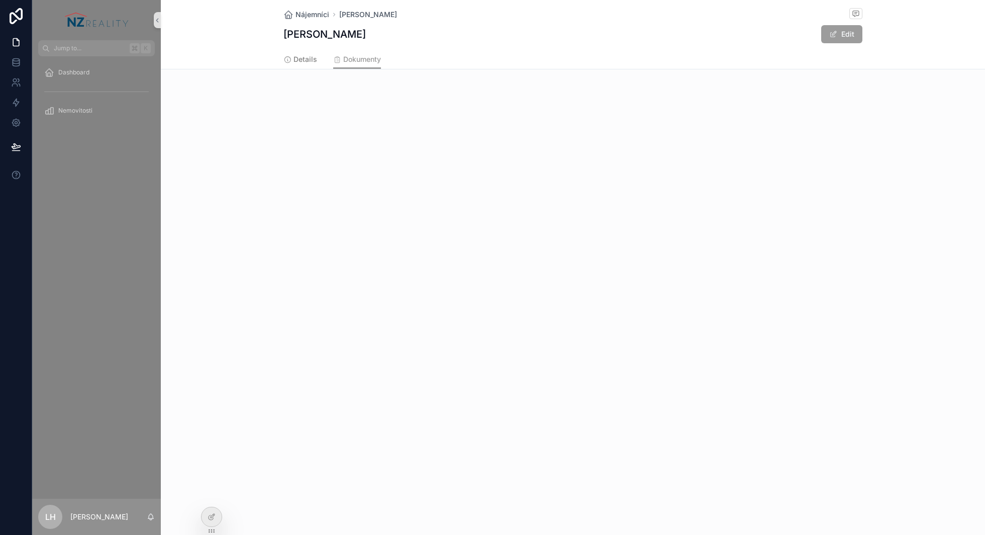
click at [314, 57] on span "Details" at bounding box center [306, 59] width 24 height 10
